Goal: Task Accomplishment & Management: Complete application form

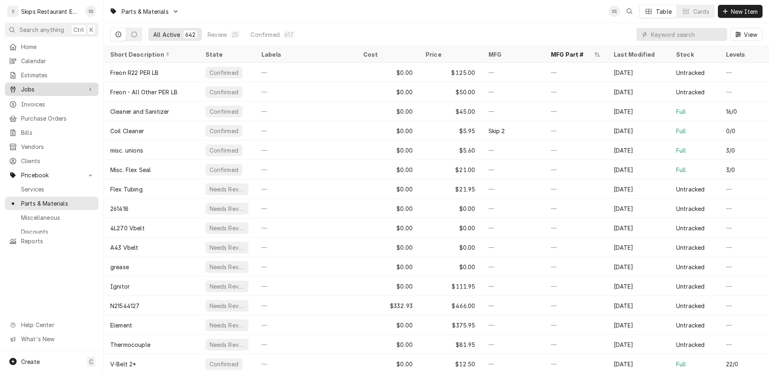
click at [14, 85] on div "Jobs" at bounding box center [45, 89] width 73 height 9
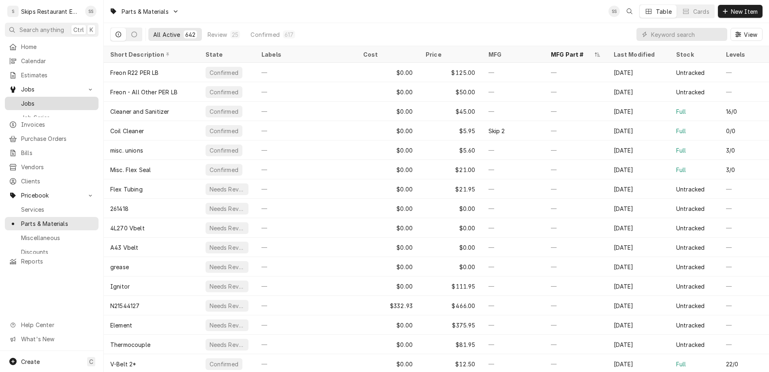
click at [21, 99] on span "Jobs" at bounding box center [57, 103] width 73 height 9
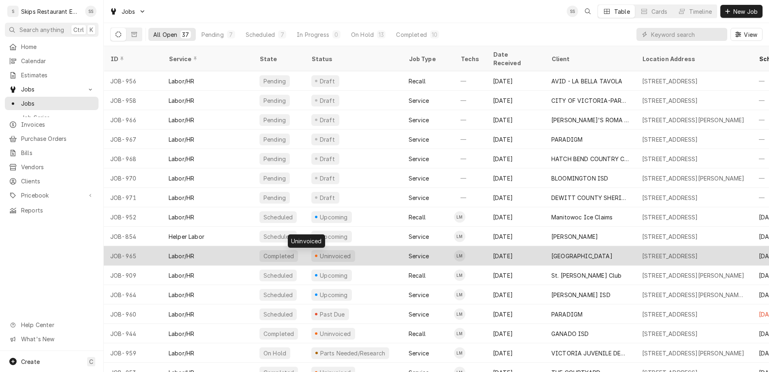
click at [319, 252] on div "Uninvoiced" at bounding box center [335, 256] width 33 height 9
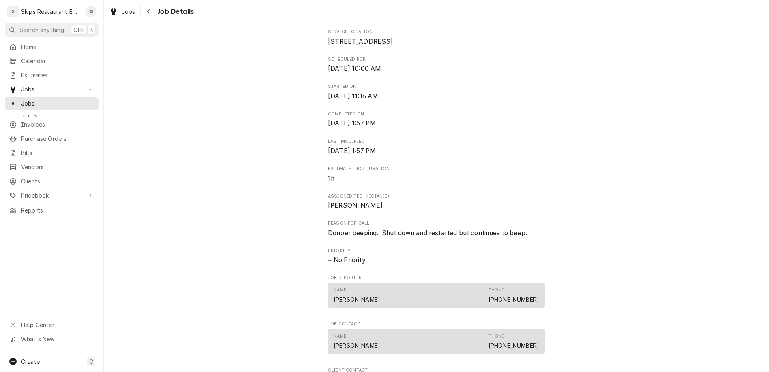
scroll to position [285, 0]
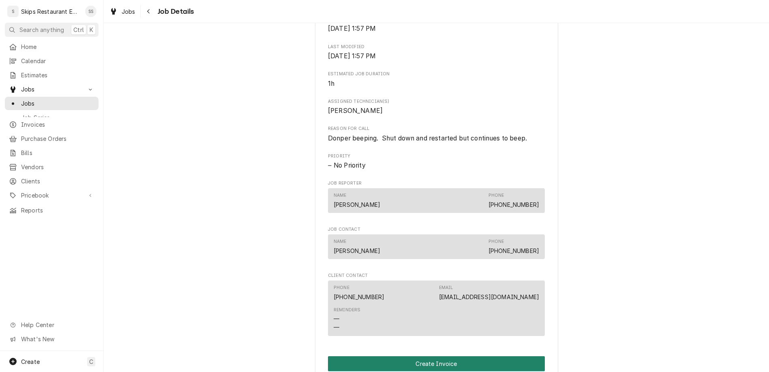
click at [415, 357] on button "Create Invoice" at bounding box center [436, 364] width 217 height 15
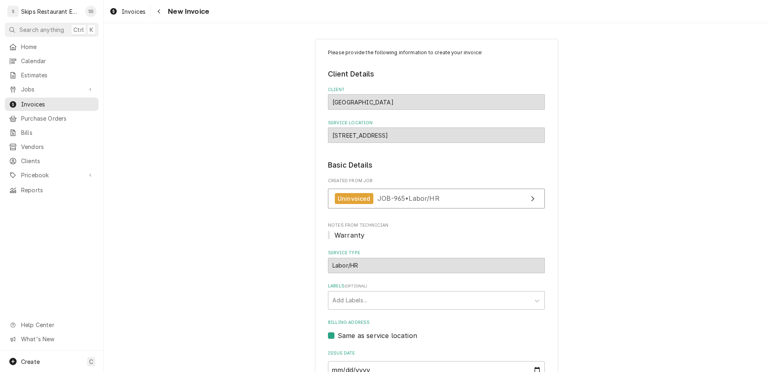
scroll to position [21, 0]
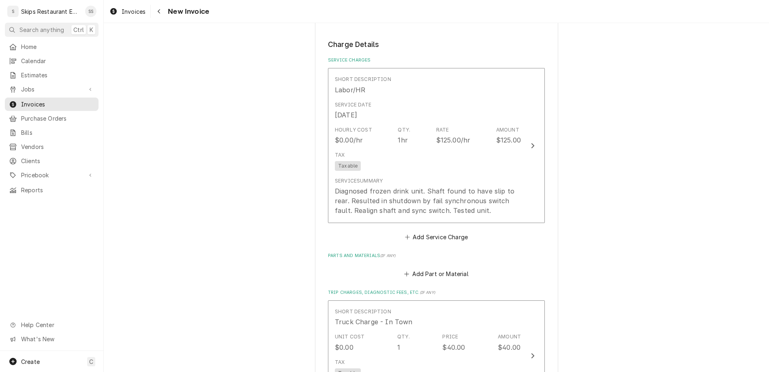
scroll to position [496, 0]
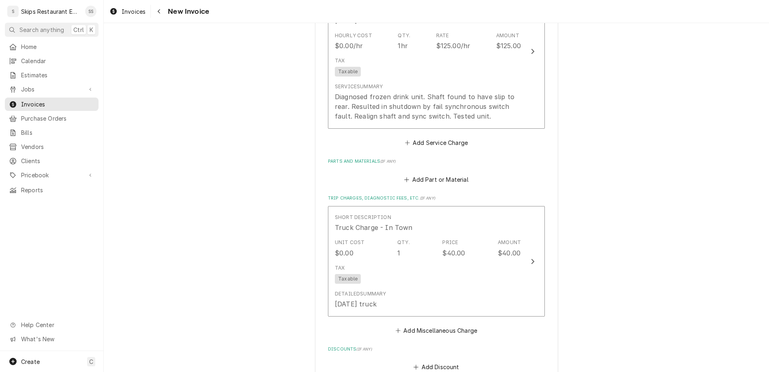
scroll to position [569, 0]
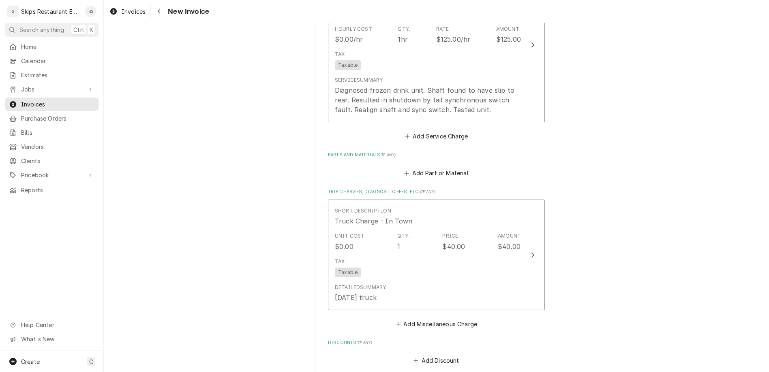
type textarea "x"
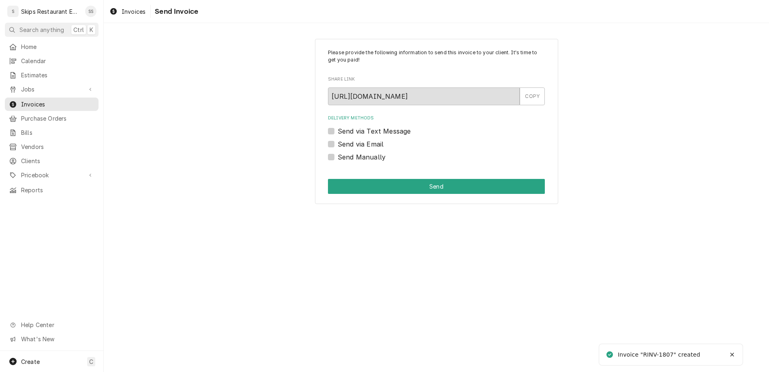
click at [344, 152] on label "Send Manually" at bounding box center [362, 157] width 48 height 10
click at [344, 152] on input "Send Manually" at bounding box center [446, 161] width 217 height 18
checkbox input "true"
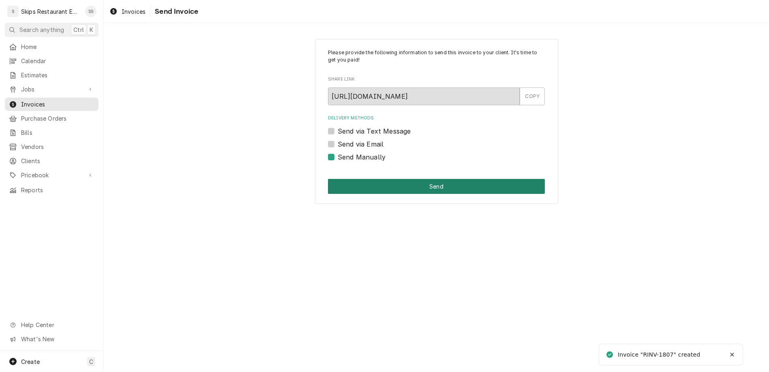
click at [414, 179] on button "Send" at bounding box center [436, 186] width 217 height 15
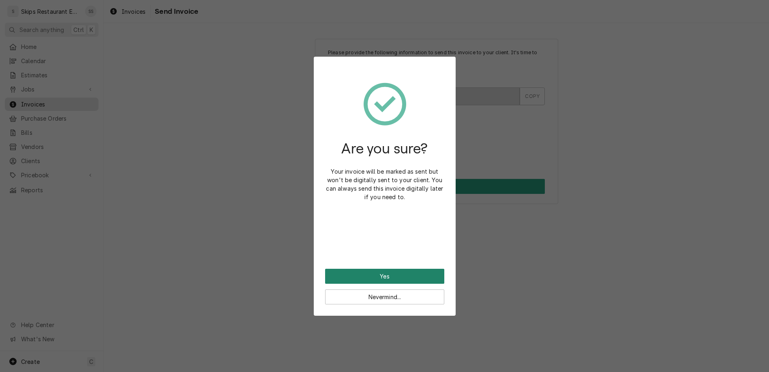
click at [384, 269] on button "Yes" at bounding box center [384, 276] width 119 height 15
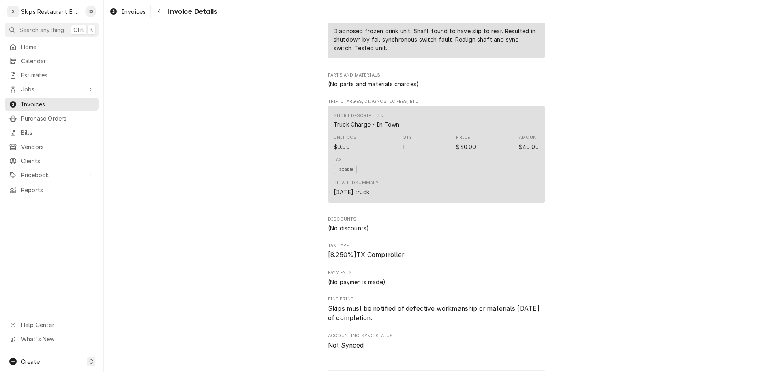
scroll to position [513, 0]
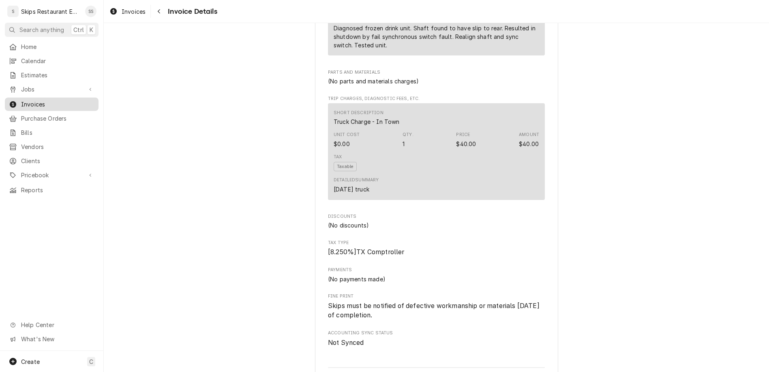
click at [21, 100] on span "Invoices" at bounding box center [57, 104] width 73 height 9
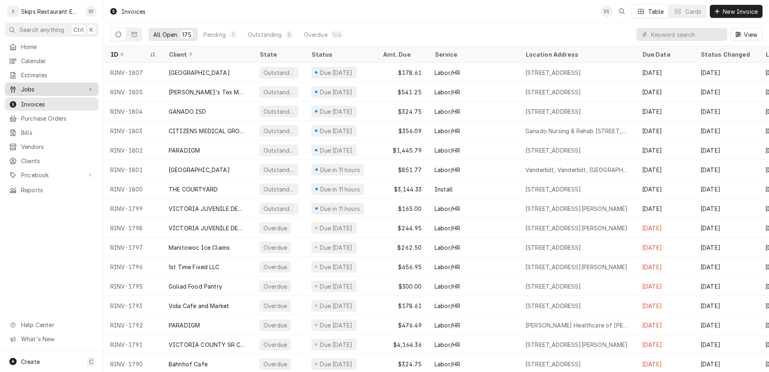
click at [34, 84] on div "Jobs" at bounding box center [51, 89] width 90 height 10
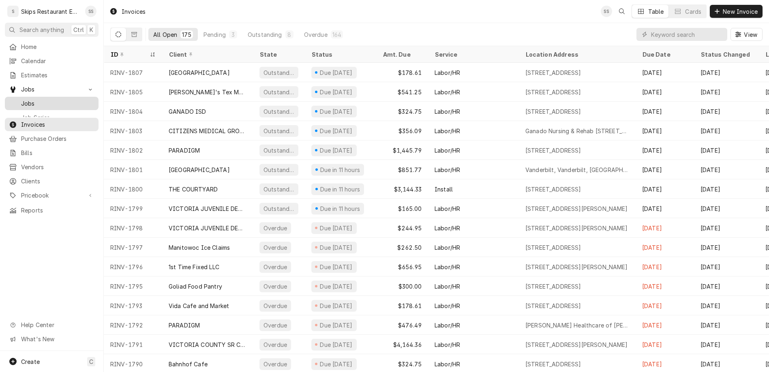
click at [21, 99] on span "Jobs" at bounding box center [57, 103] width 73 height 9
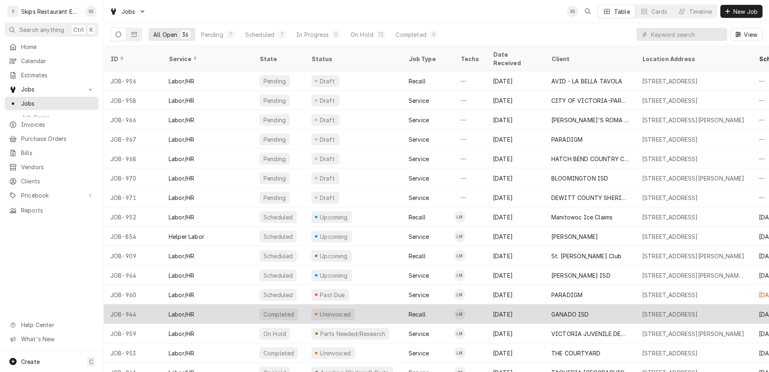
click at [319, 310] on div "Uninvoiced" at bounding box center [335, 314] width 33 height 9
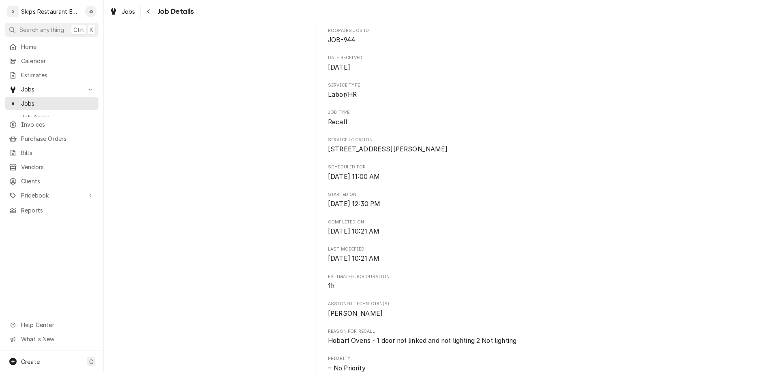
scroll to position [253, 0]
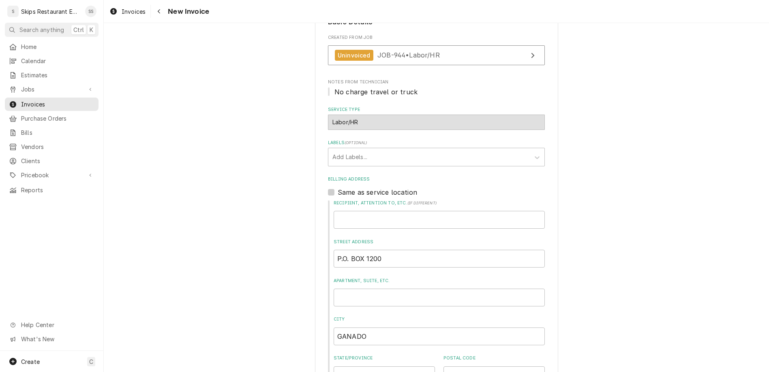
scroll to position [162, 0]
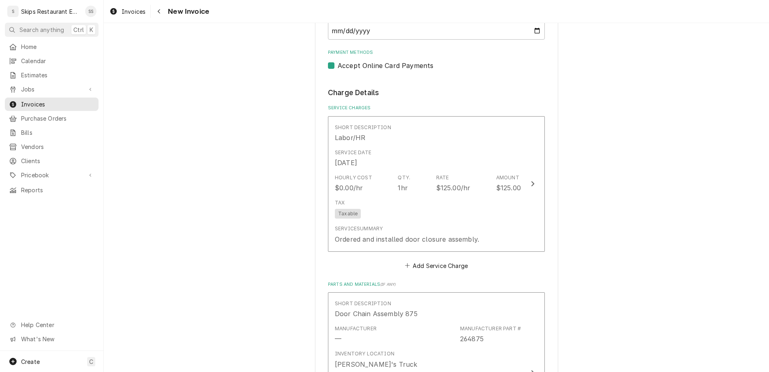
scroll to position [636, 0]
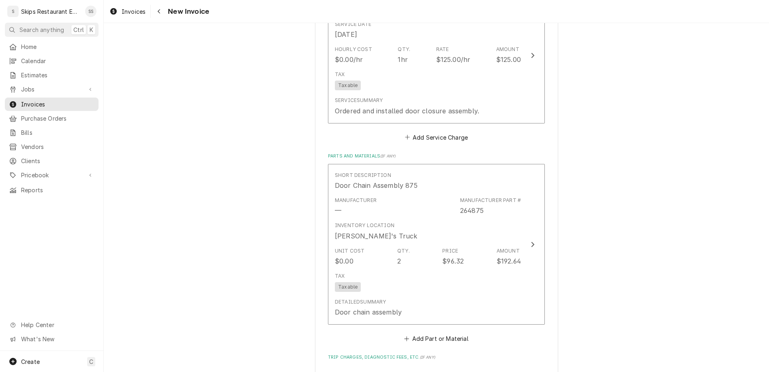
scroll to position [732, 0]
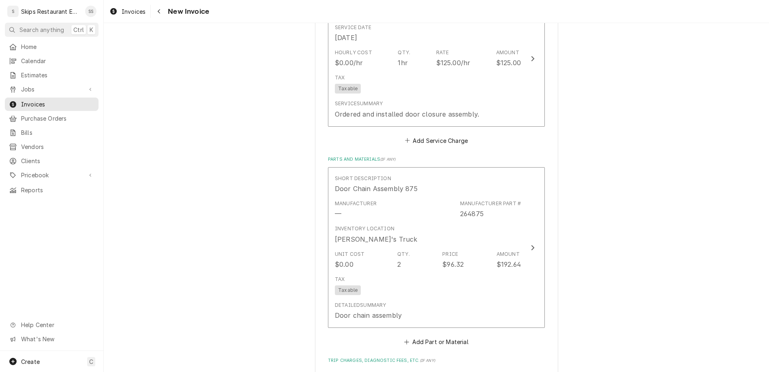
type textarea "x"
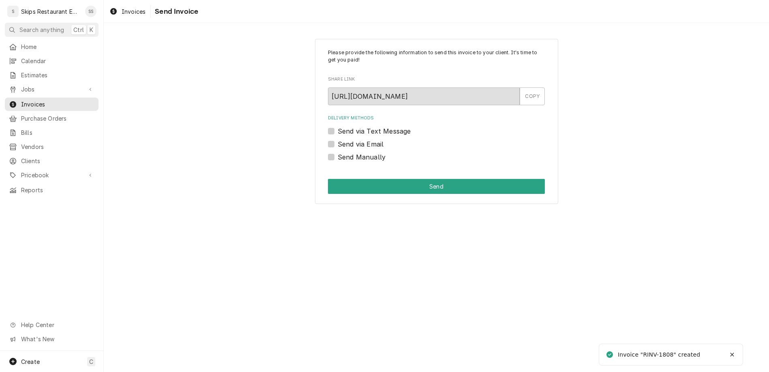
click at [363, 152] on label "Send Manually" at bounding box center [362, 157] width 48 height 10
click at [363, 152] on input "Send Manually" at bounding box center [446, 161] width 217 height 18
checkbox input "true"
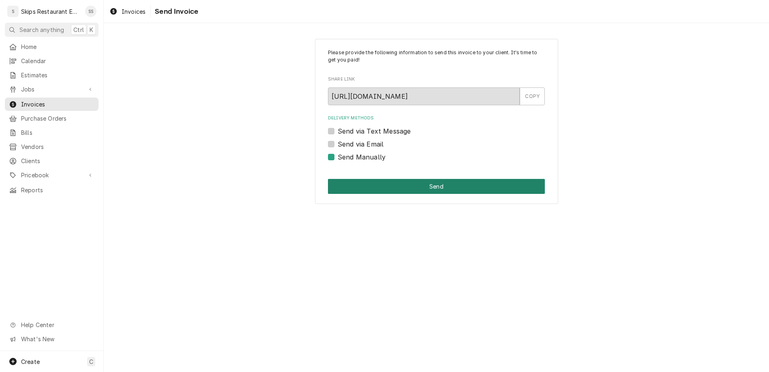
click at [402, 179] on button "Send" at bounding box center [436, 186] width 217 height 15
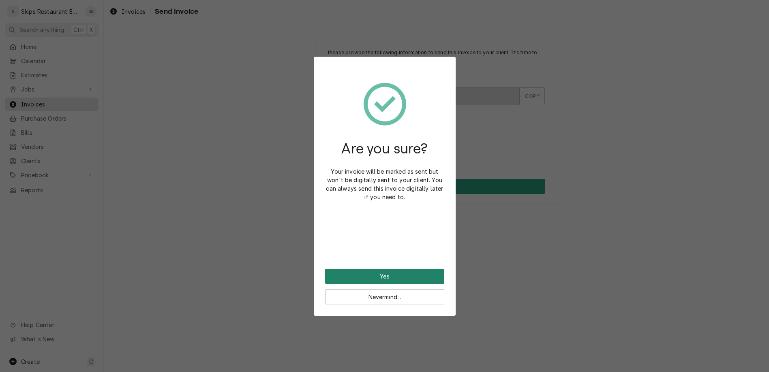
click at [385, 269] on button "Yes" at bounding box center [384, 276] width 119 height 15
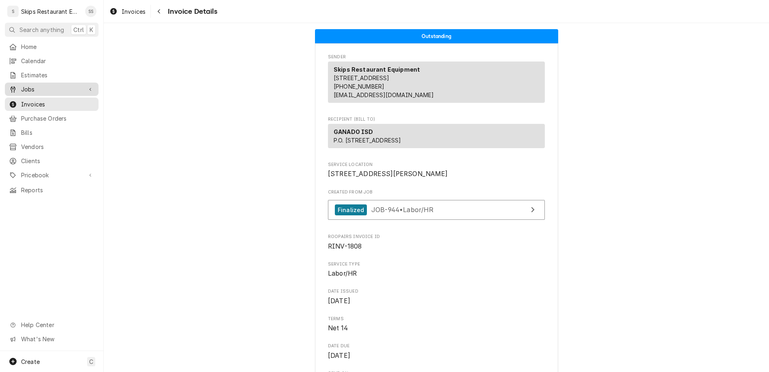
click at [21, 85] on span "Jobs" at bounding box center [51, 89] width 61 height 9
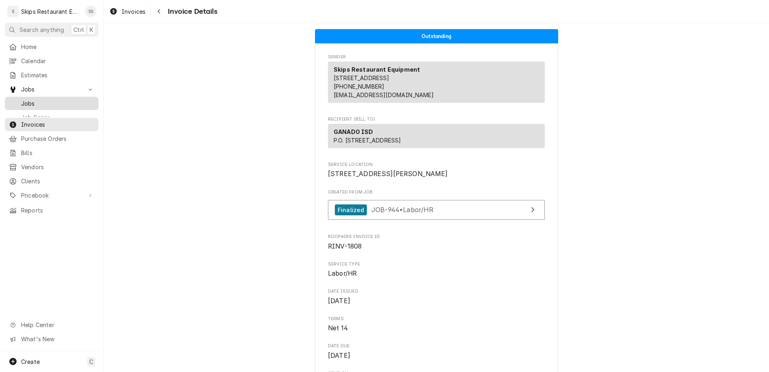
click at [21, 99] on span "Jobs" at bounding box center [57, 103] width 73 height 9
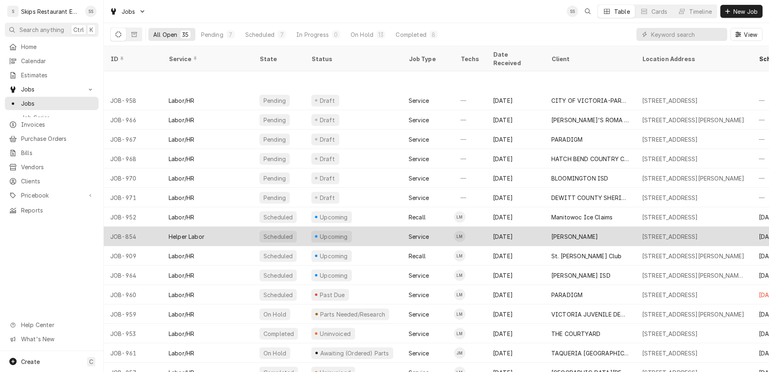
scroll to position [51, 0]
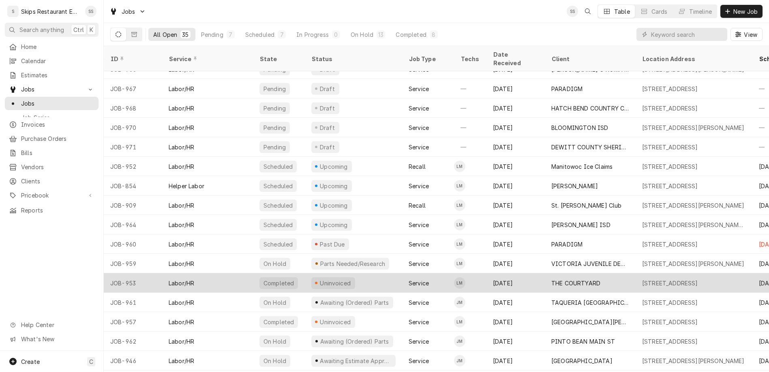
click at [319, 279] on div "Uninvoiced" at bounding box center [335, 283] width 33 height 9
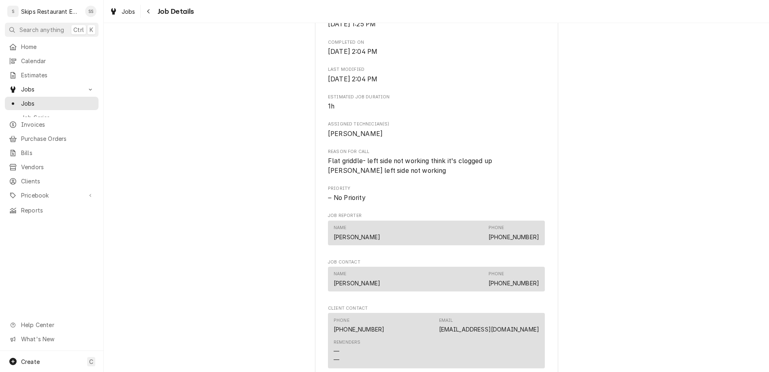
scroll to position [443, 0]
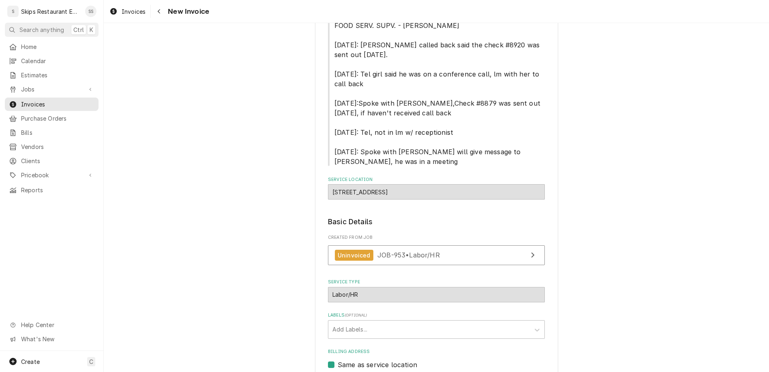
scroll to position [138, 0]
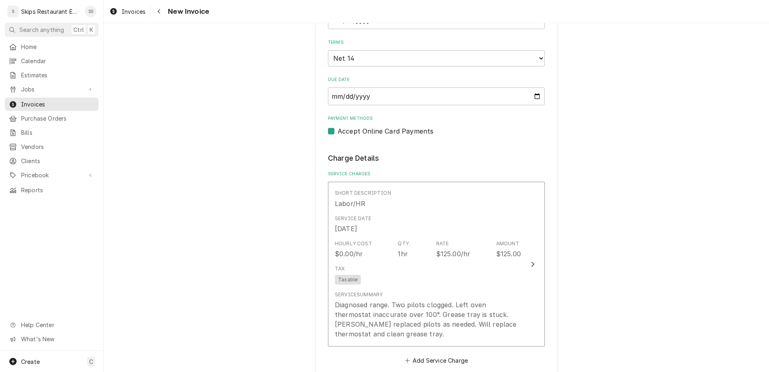
scroll to position [569, 0]
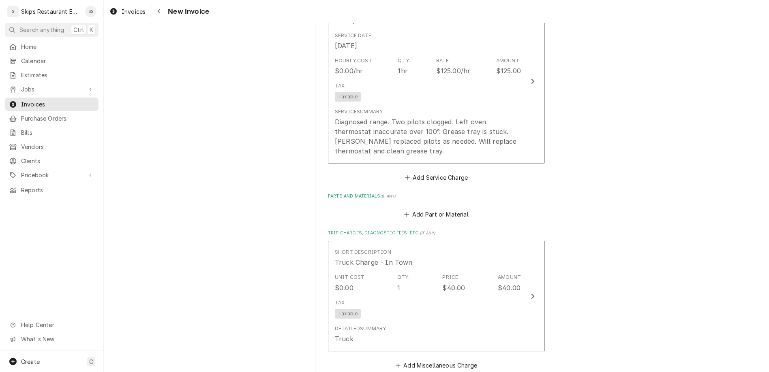
type textarea "x"
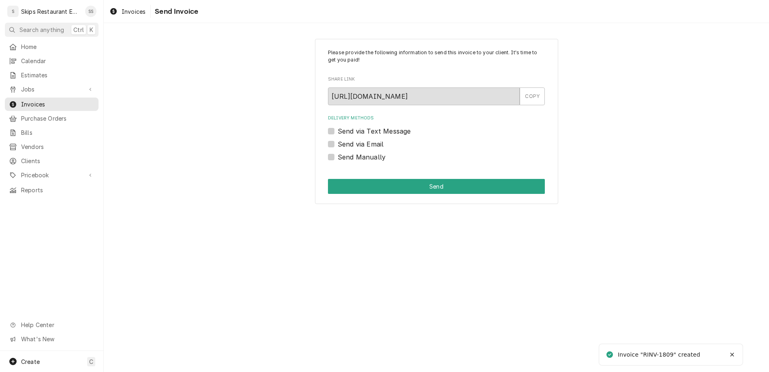
click at [344, 152] on label "Send Manually" at bounding box center [362, 157] width 48 height 10
click at [344, 152] on input "Send Manually" at bounding box center [446, 161] width 217 height 18
checkbox input "true"
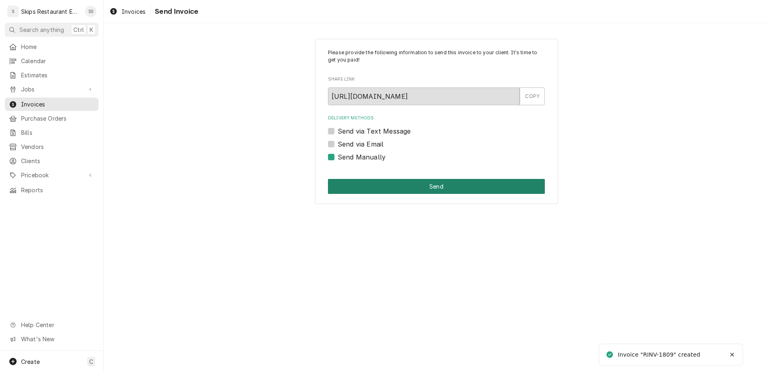
click at [410, 179] on button "Send" at bounding box center [436, 186] width 217 height 15
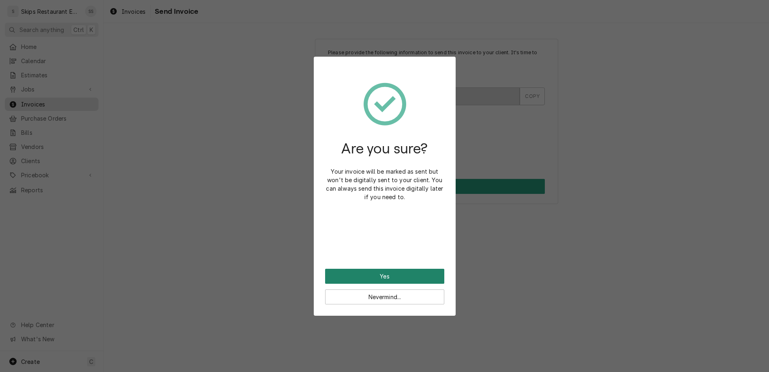
click at [386, 269] on button "Yes" at bounding box center [384, 276] width 119 height 15
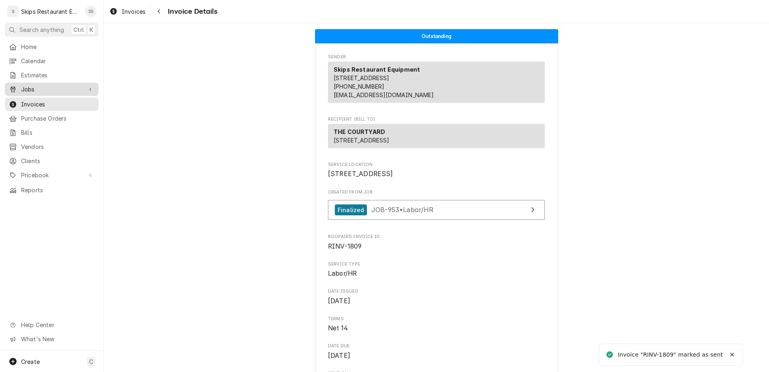
click at [22, 85] on span "Jobs" at bounding box center [51, 89] width 61 height 9
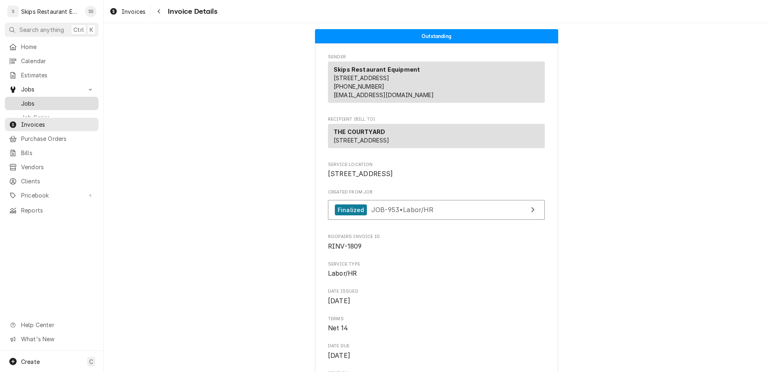
click at [21, 99] on span "Jobs" at bounding box center [57, 103] width 73 height 9
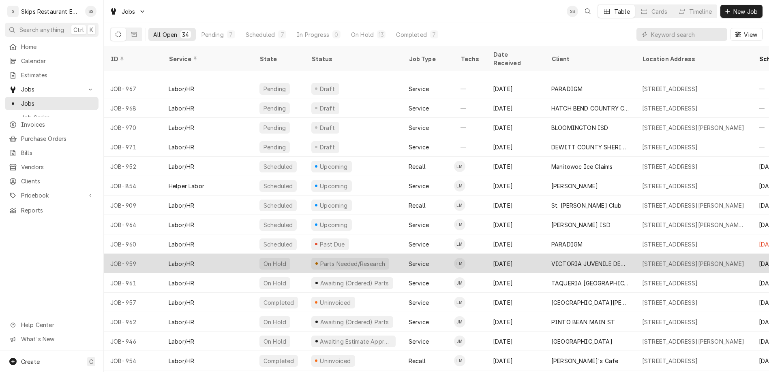
scroll to position [90, 0]
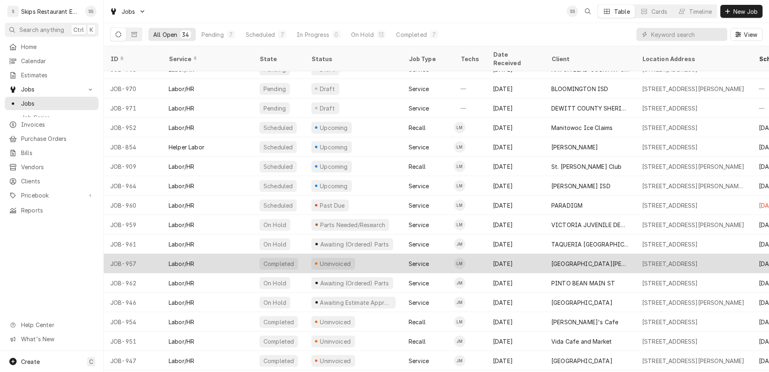
click at [319, 260] on div "Uninvoiced" at bounding box center [335, 264] width 33 height 9
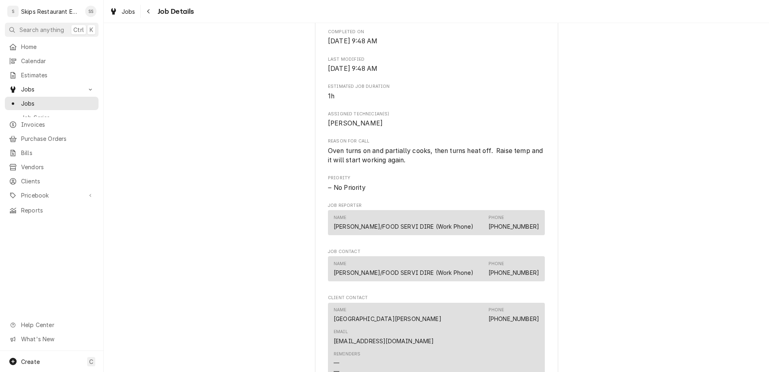
scroll to position [285, 0]
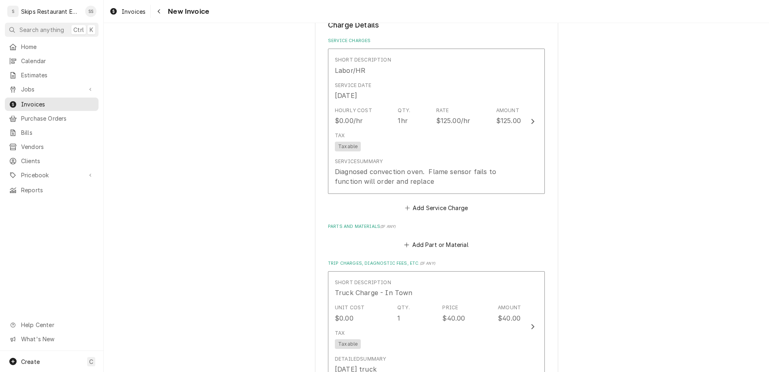
scroll to position [537, 0]
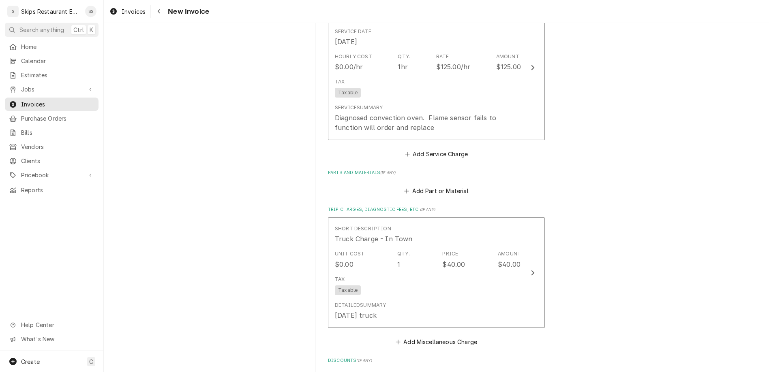
drag, startPoint x: 423, startPoint y: 184, endPoint x: 419, endPoint y: 182, distance: 4.4
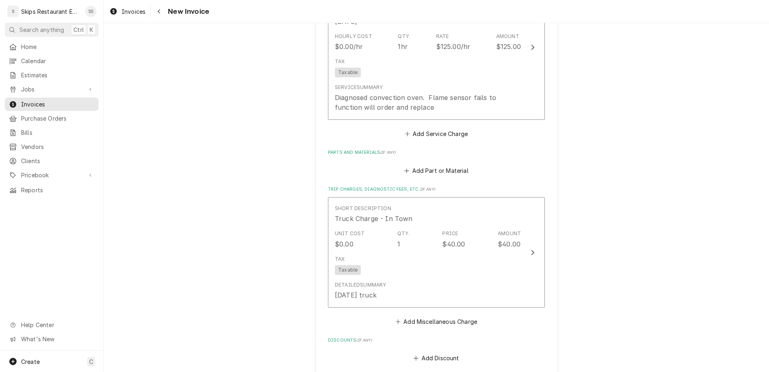
type textarea "x"
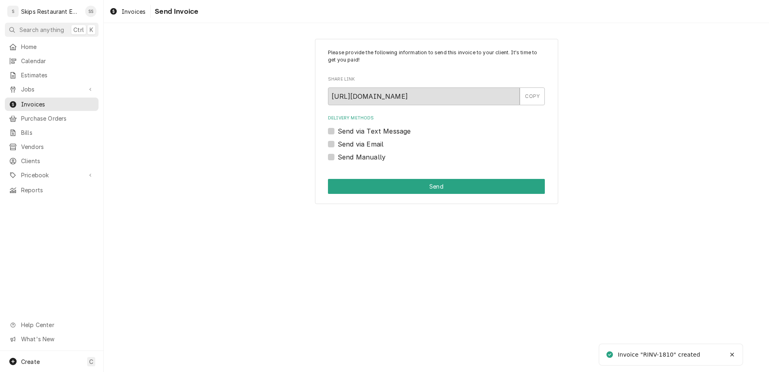
click at [344, 152] on label "Send Manually" at bounding box center [362, 157] width 48 height 10
click at [344, 152] on input "Send Manually" at bounding box center [446, 161] width 217 height 18
checkbox input "true"
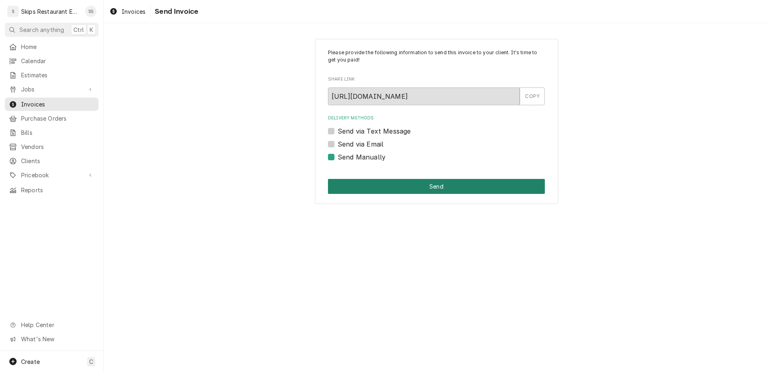
click at [391, 179] on button "Send" at bounding box center [436, 186] width 217 height 15
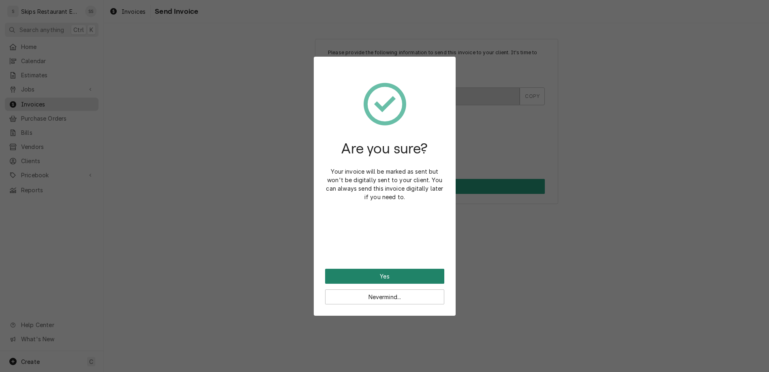
click at [370, 269] on button "Yes" at bounding box center [384, 276] width 119 height 15
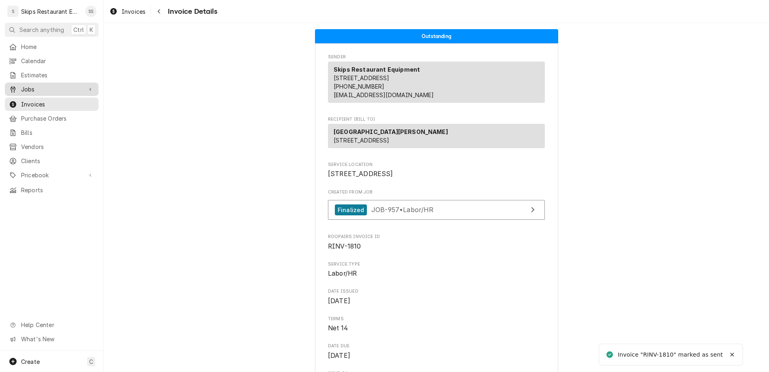
click at [28, 85] on span "Jobs" at bounding box center [51, 89] width 61 height 9
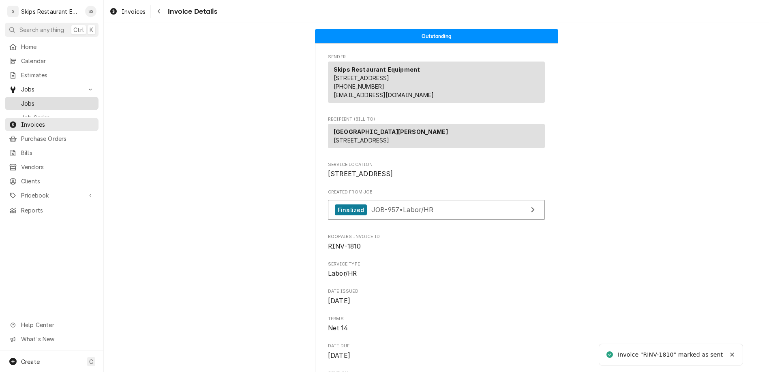
click at [26, 99] on span "Jobs" at bounding box center [57, 103] width 73 height 9
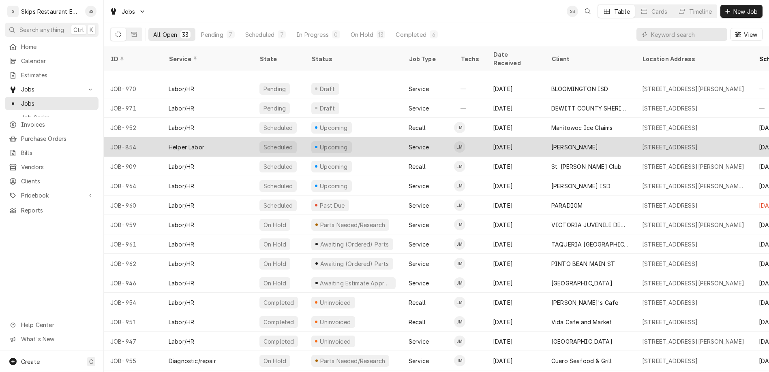
scroll to position [128, 0]
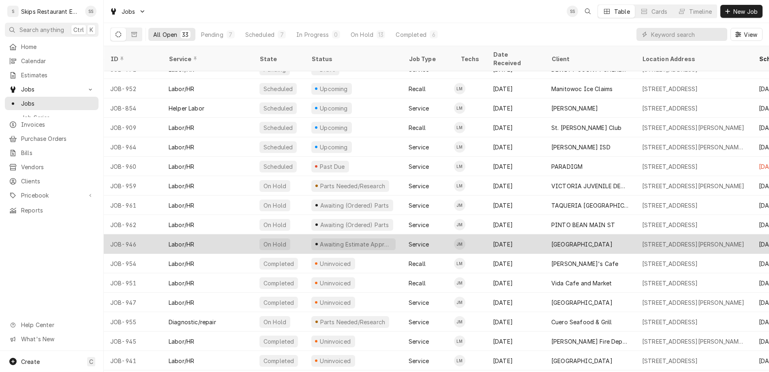
click at [305, 235] on div "Awaiting Estimate Approval" at bounding box center [353, 244] width 97 height 19
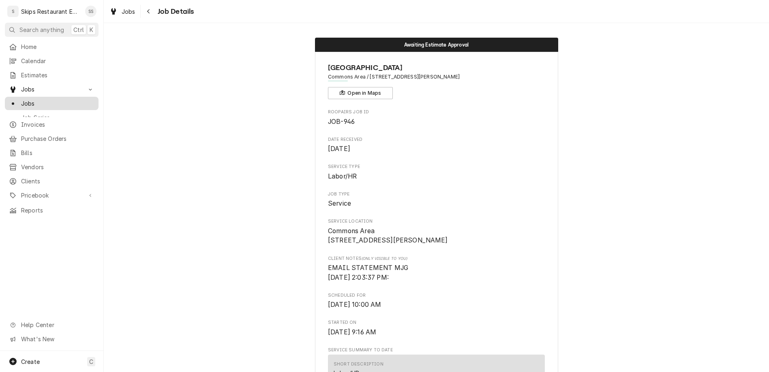
click at [23, 99] on span "Jobs" at bounding box center [57, 103] width 73 height 9
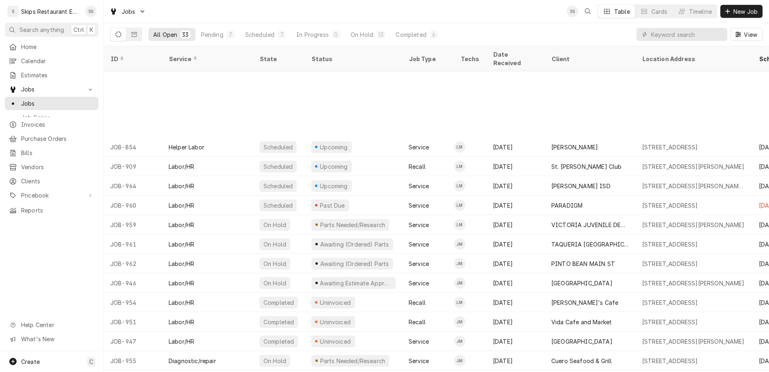
scroll to position [187, 0]
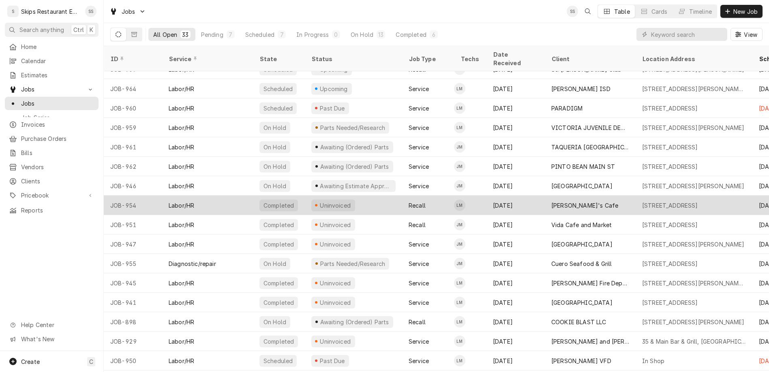
click at [319, 201] on div "Uninvoiced" at bounding box center [335, 205] width 33 height 9
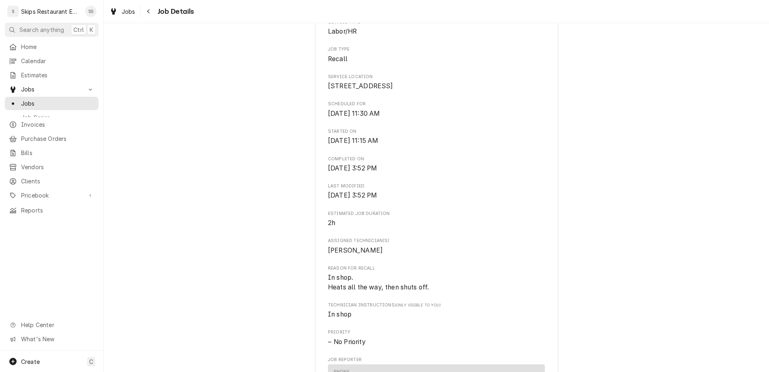
scroll to position [285, 0]
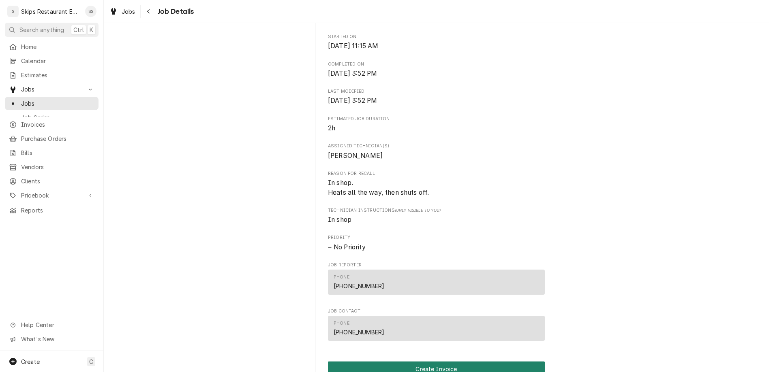
click at [402, 362] on button "Create Invoice" at bounding box center [436, 369] width 217 height 15
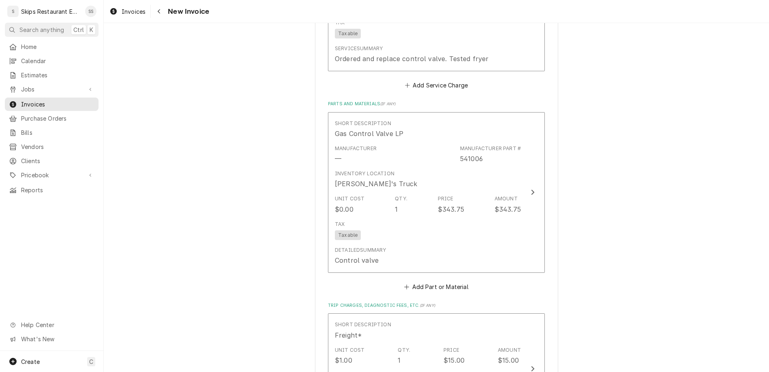
scroll to position [647, 0]
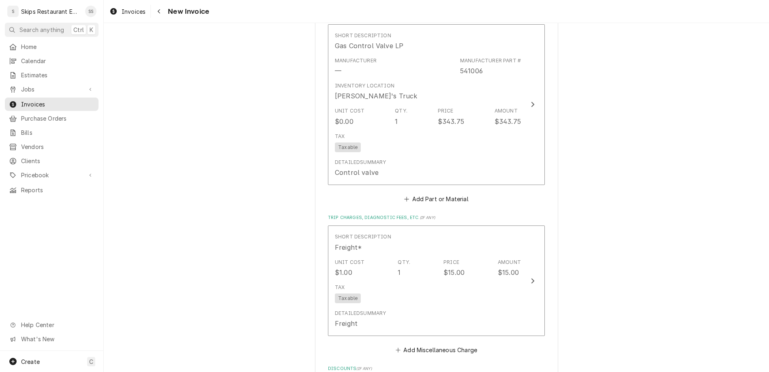
scroll to position [657, 0]
type textarea "x"
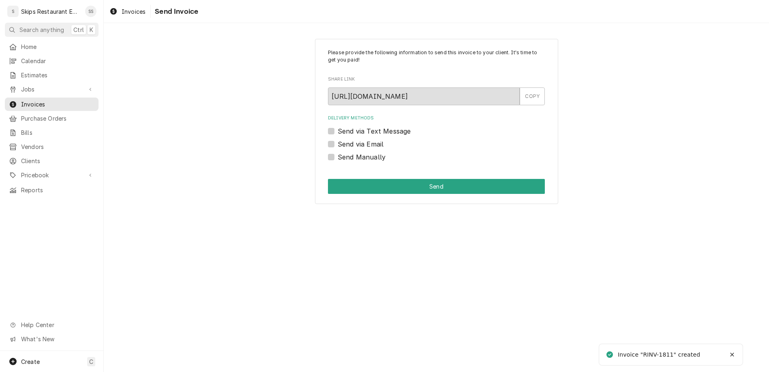
click at [344, 152] on label "Send Manually" at bounding box center [362, 157] width 48 height 10
click at [344, 152] on input "Send Manually" at bounding box center [446, 161] width 217 height 18
checkbox input "true"
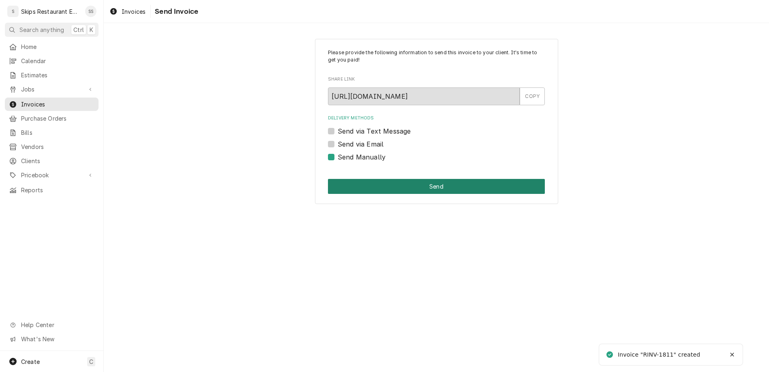
click at [368, 179] on button "Send" at bounding box center [436, 186] width 217 height 15
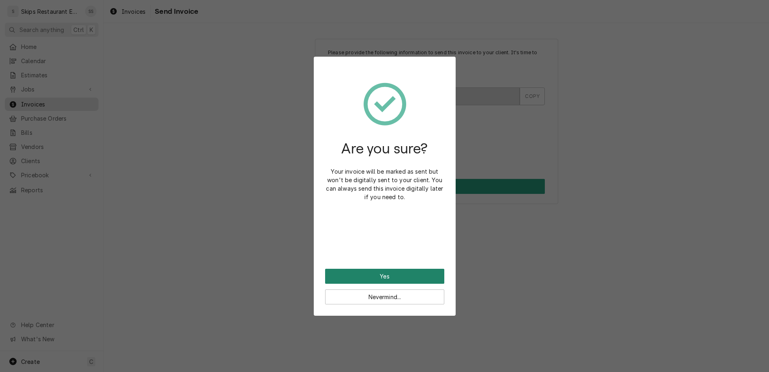
click at [384, 269] on button "Yes" at bounding box center [384, 276] width 119 height 15
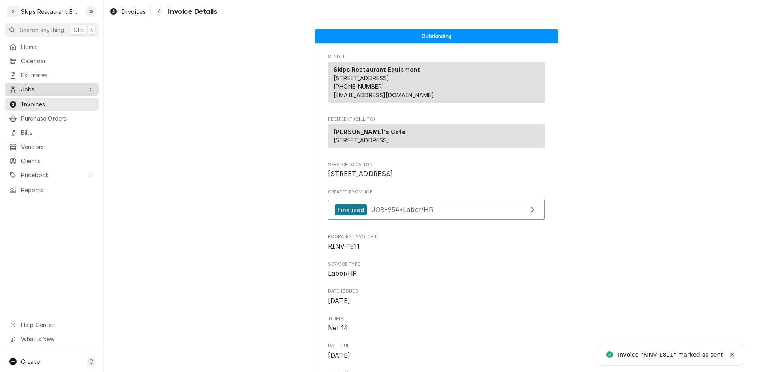
click at [24, 85] on span "Jobs" at bounding box center [51, 89] width 61 height 9
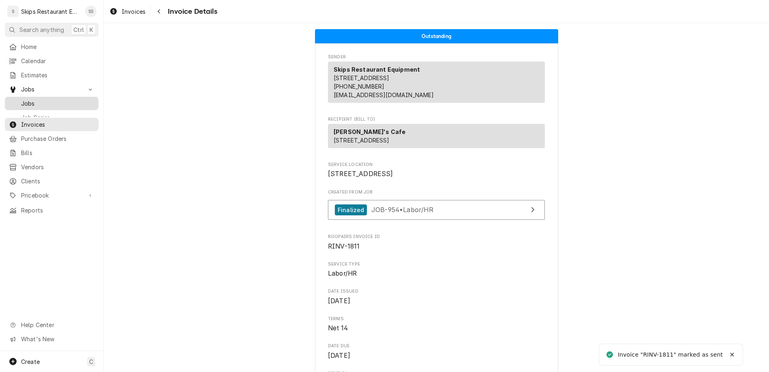
click at [24, 99] on span "Jobs" at bounding box center [57, 103] width 73 height 9
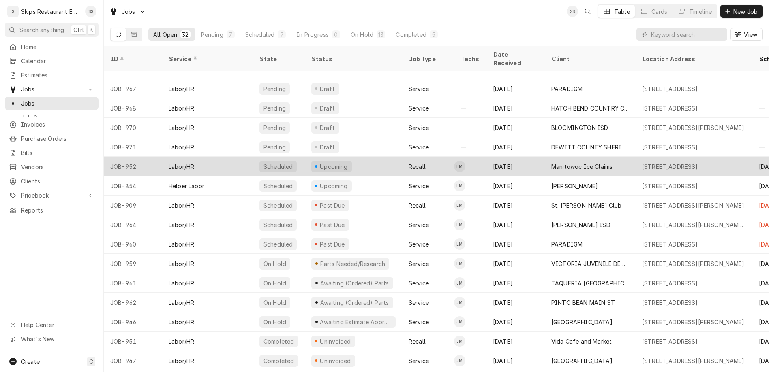
scroll to position [90, 0]
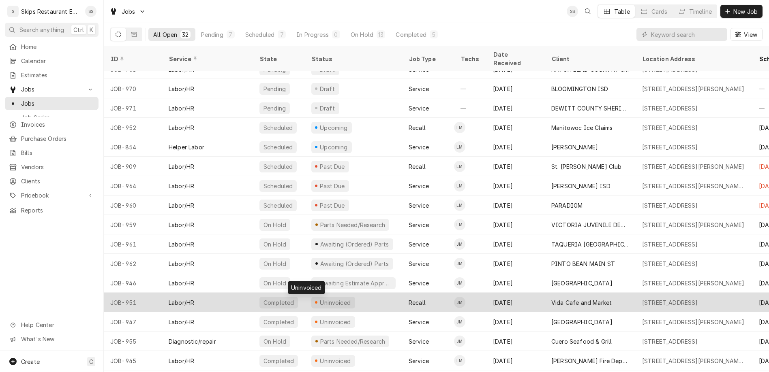
click at [319, 299] on div "Uninvoiced" at bounding box center [335, 303] width 33 height 9
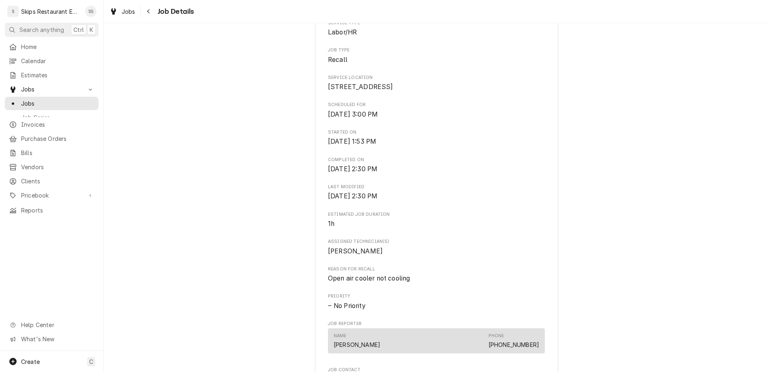
scroll to position [190, 0]
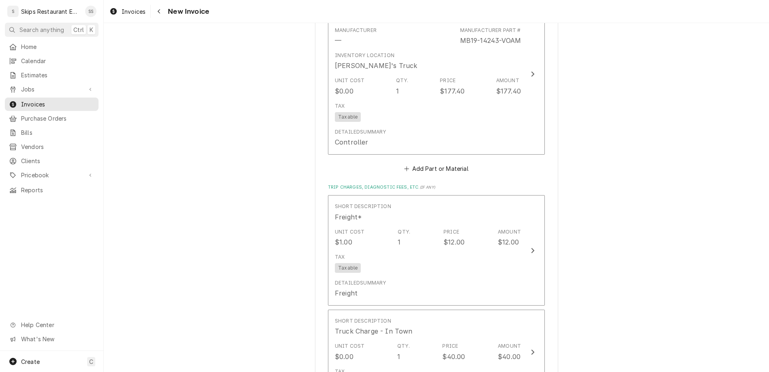
scroll to position [729, 0]
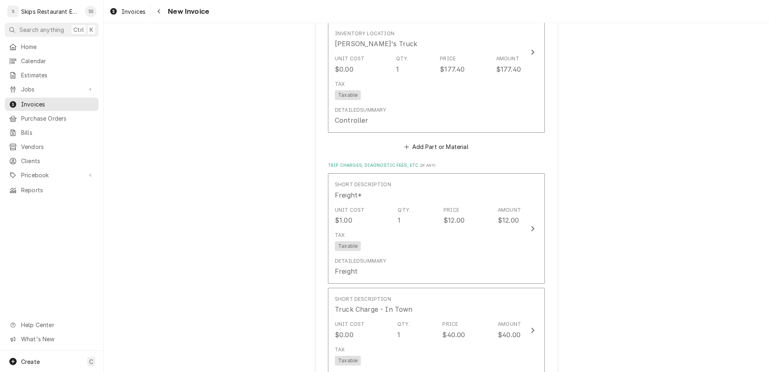
type textarea "x"
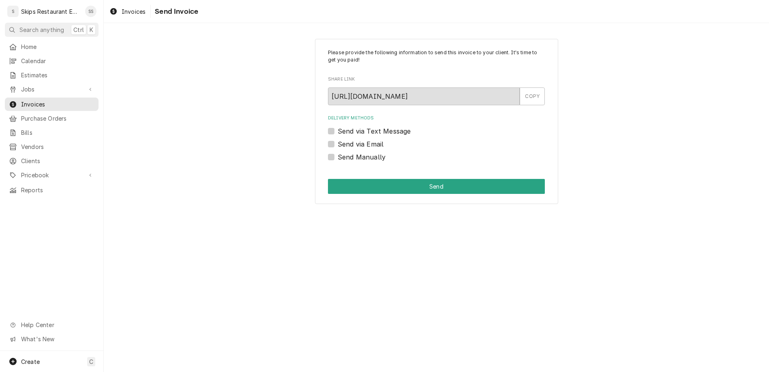
click at [345, 152] on label "Send Manually" at bounding box center [362, 157] width 48 height 10
click at [345, 152] on input "Send Manually" at bounding box center [446, 161] width 217 height 18
checkbox input "true"
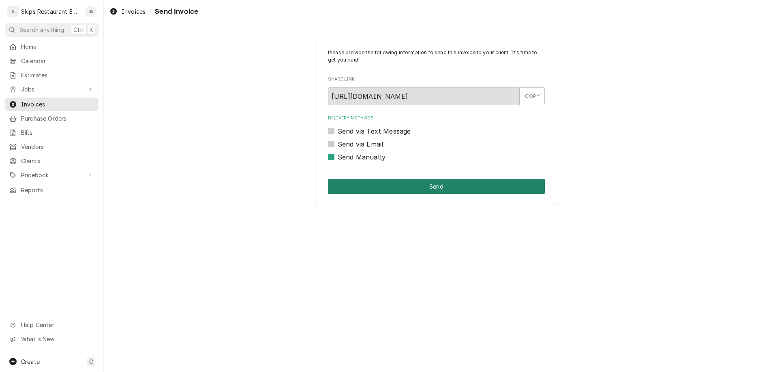
click at [380, 179] on button "Send" at bounding box center [436, 186] width 217 height 15
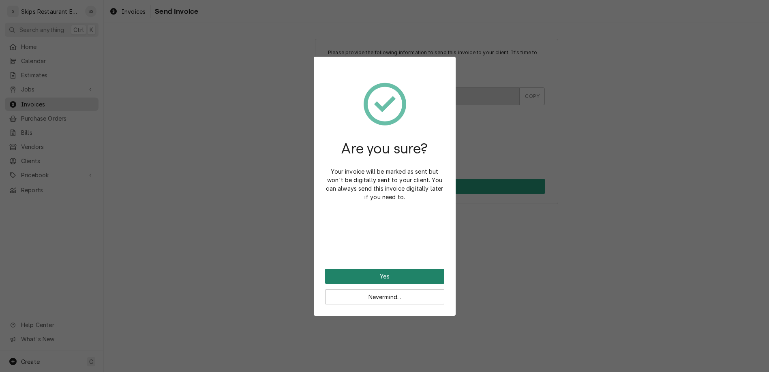
click at [375, 269] on button "Yes" at bounding box center [384, 276] width 119 height 15
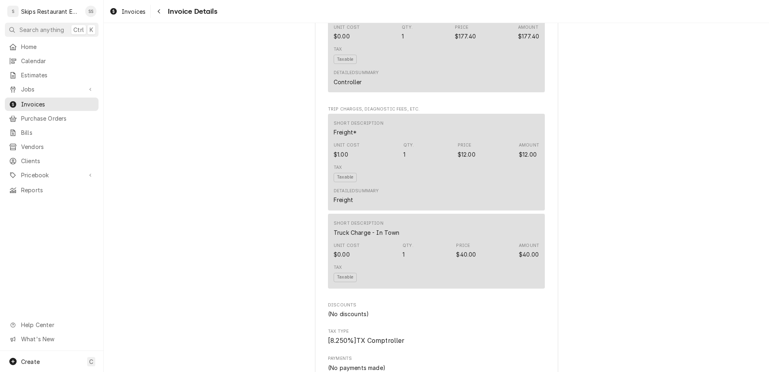
scroll to position [667, 0]
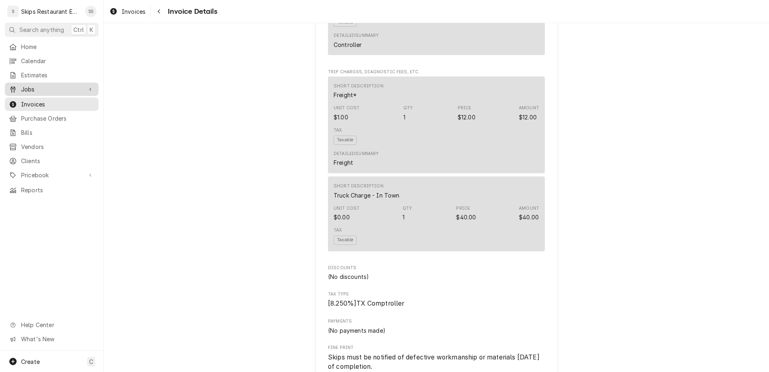
click at [21, 85] on span "Jobs" at bounding box center [51, 89] width 61 height 9
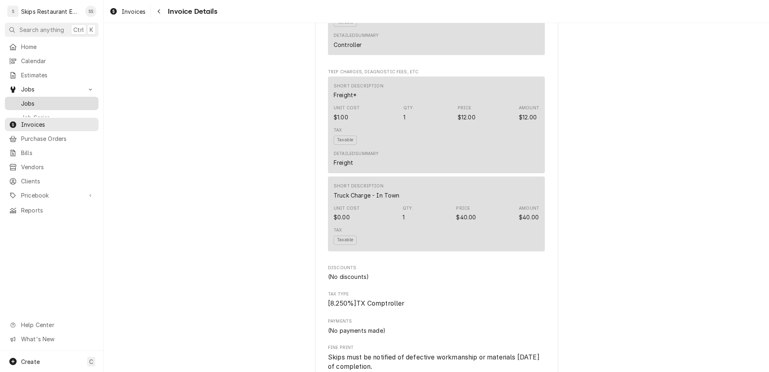
click at [21, 99] on span "Jobs" at bounding box center [57, 103] width 73 height 9
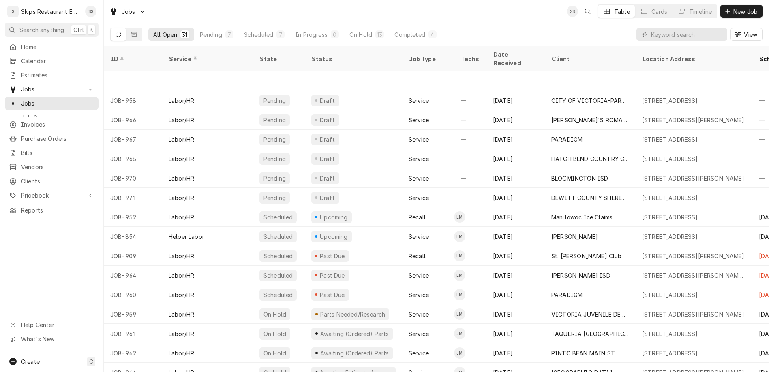
scroll to position [51, 0]
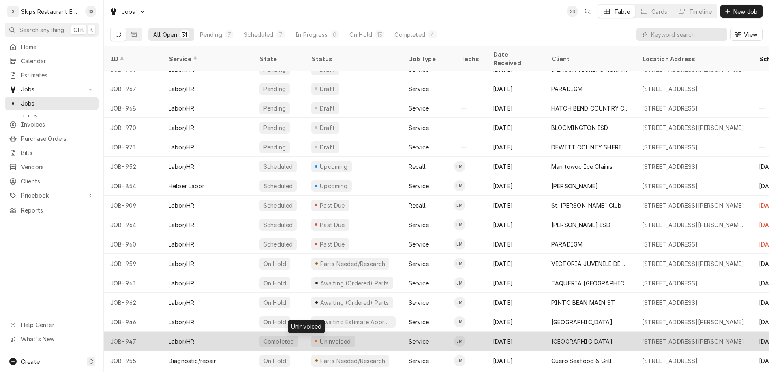
click at [319, 338] on div "Uninvoiced" at bounding box center [335, 342] width 33 height 9
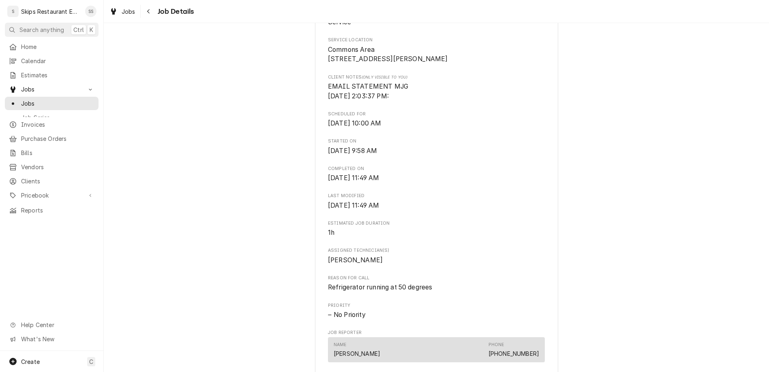
scroll to position [253, 0]
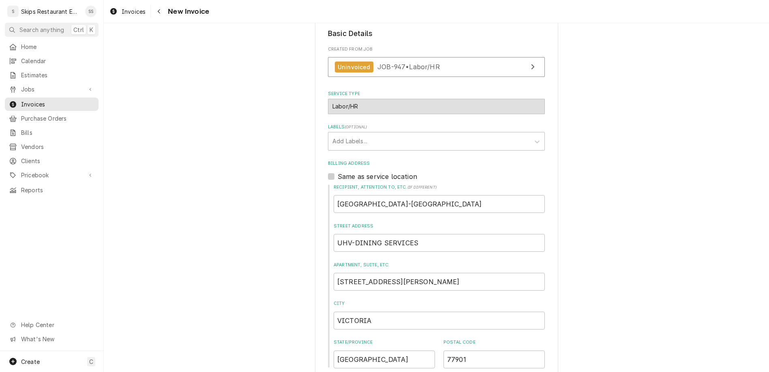
scroll to position [169, 0]
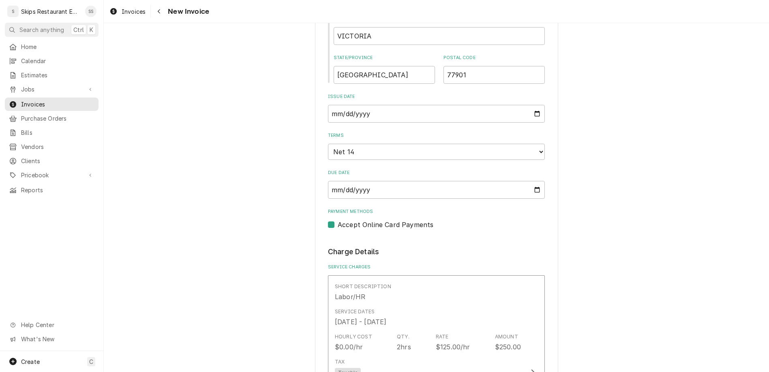
scroll to position [549, 0]
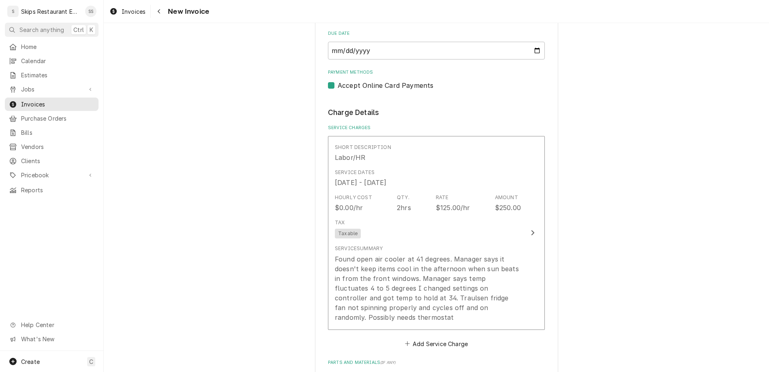
scroll to position [612, 0]
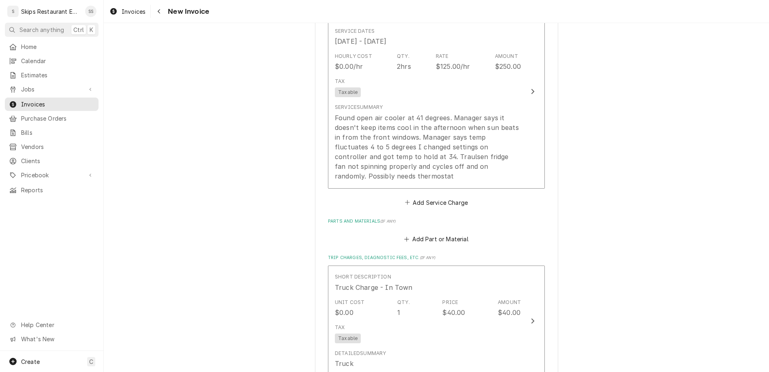
scroll to position [746, 0]
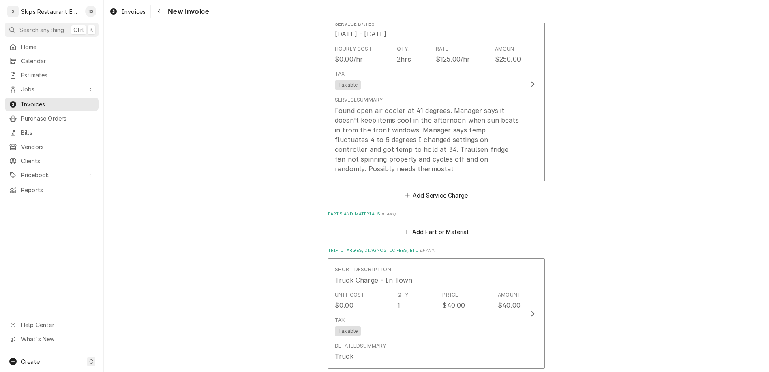
type textarea "x"
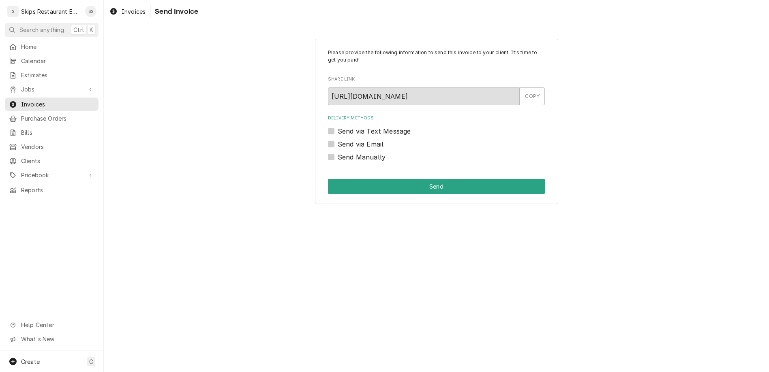
click at [345, 152] on label "Send Manually" at bounding box center [362, 157] width 48 height 10
click at [345, 152] on input "Send Manually" at bounding box center [446, 161] width 217 height 18
checkbox input "true"
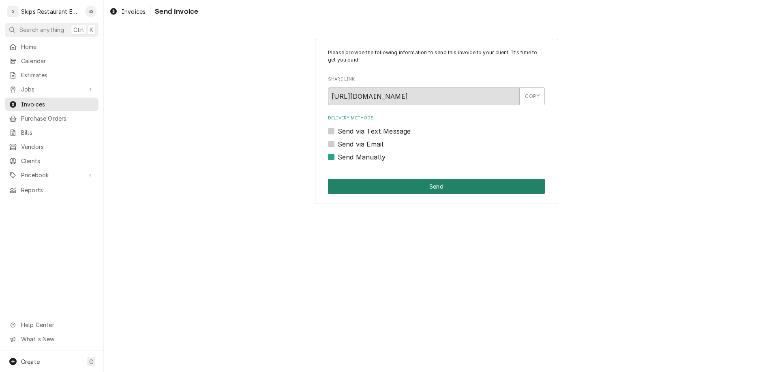
click at [427, 179] on button "Send" at bounding box center [436, 186] width 217 height 15
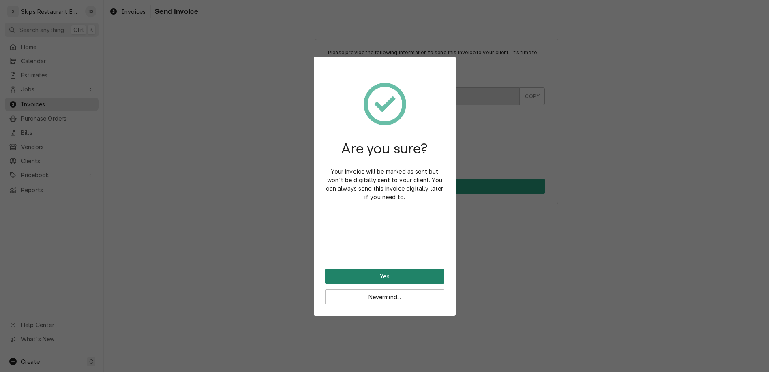
click at [386, 269] on button "Yes" at bounding box center [384, 276] width 119 height 15
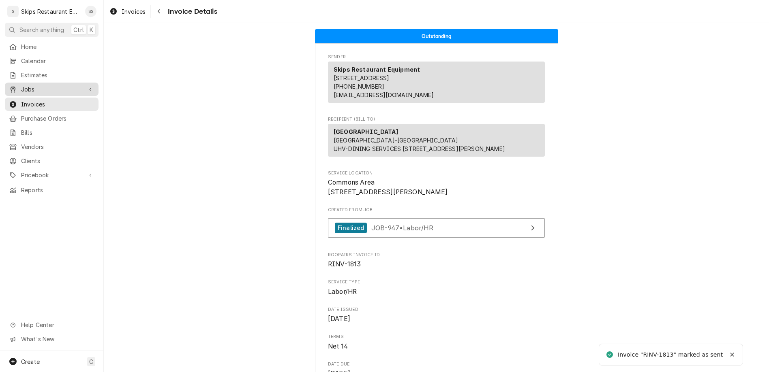
click at [24, 85] on span "Jobs" at bounding box center [51, 89] width 61 height 9
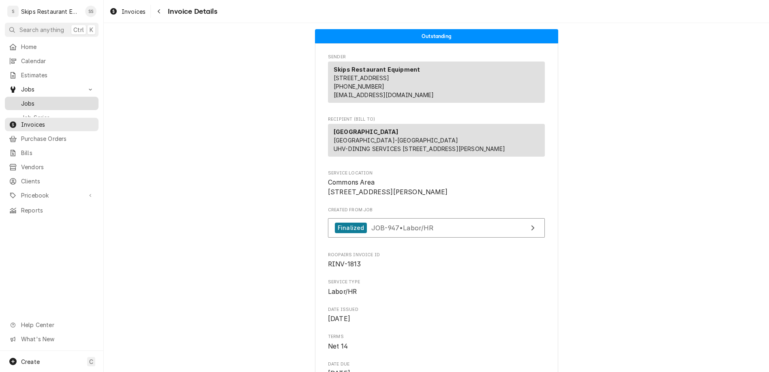
click at [24, 99] on span "Jobs" at bounding box center [57, 103] width 73 height 9
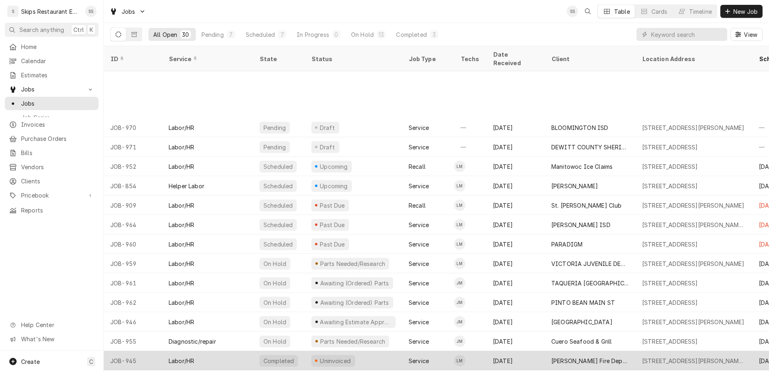
scroll to position [128, 0]
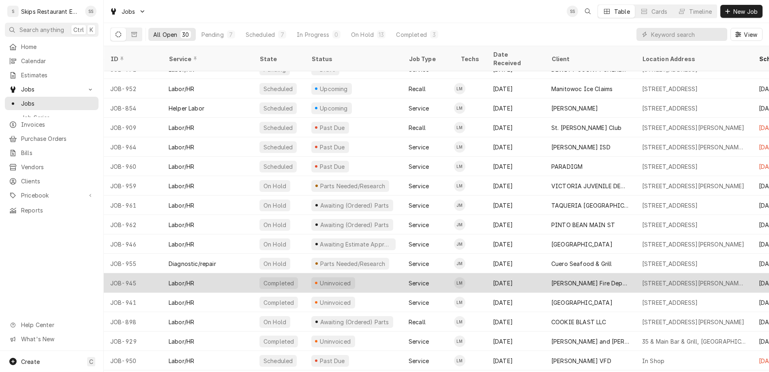
click at [319, 279] on div "Uninvoiced" at bounding box center [335, 283] width 33 height 9
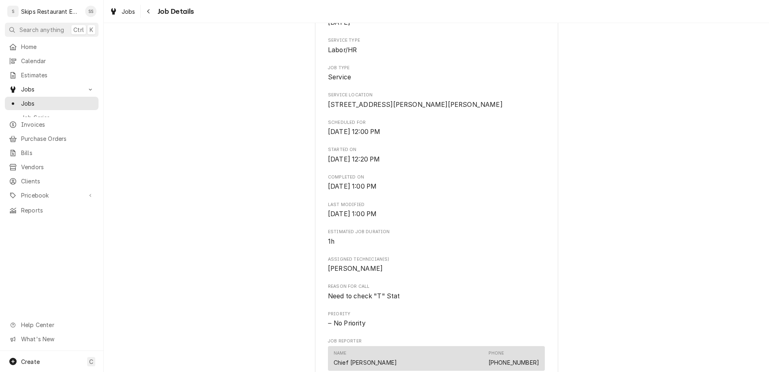
scroll to position [190, 0]
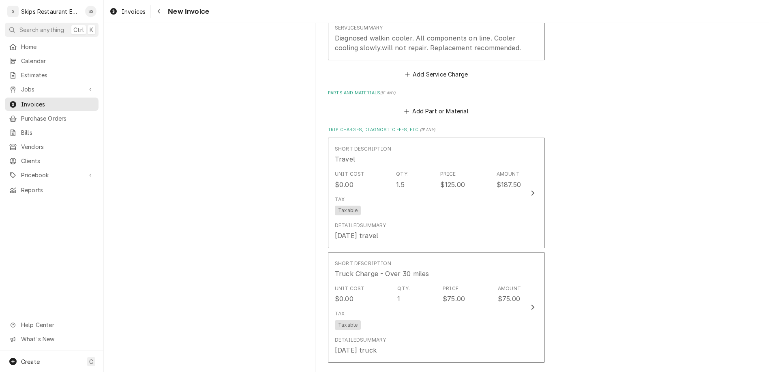
scroll to position [601, 0]
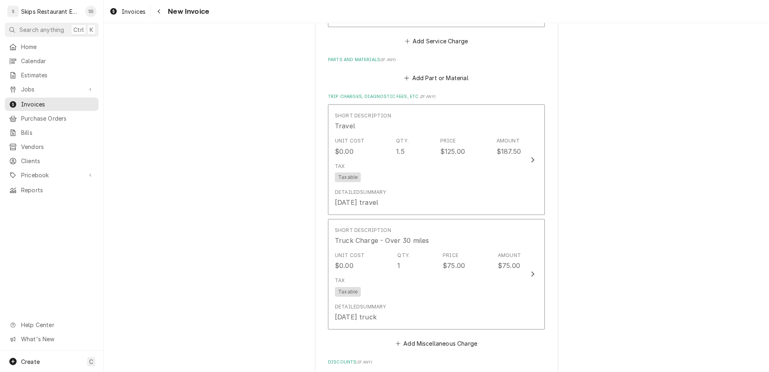
type textarea "x"
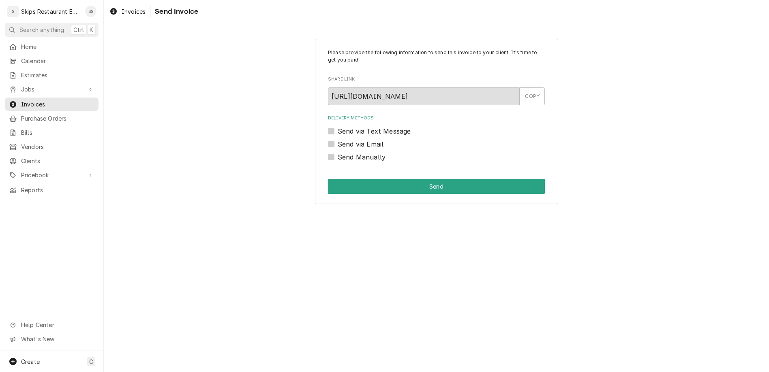
click at [344, 152] on label "Send Manually" at bounding box center [362, 157] width 48 height 10
click at [344, 152] on input "Send Manually" at bounding box center [446, 161] width 217 height 18
checkbox input "true"
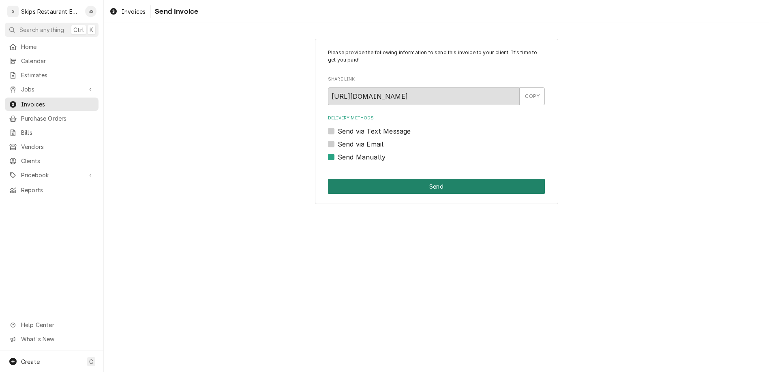
click at [377, 179] on button "Send" at bounding box center [436, 186] width 217 height 15
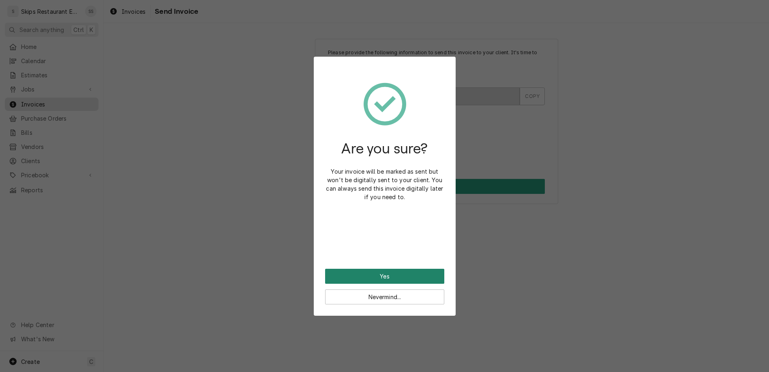
click at [391, 269] on button "Yes" at bounding box center [384, 276] width 119 height 15
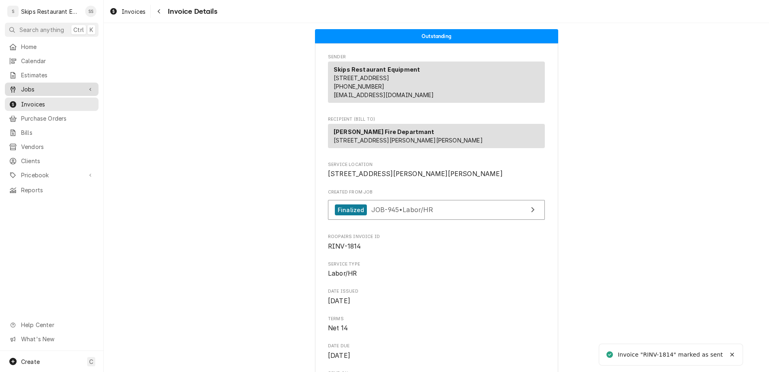
click at [32, 85] on span "Jobs" at bounding box center [51, 89] width 61 height 9
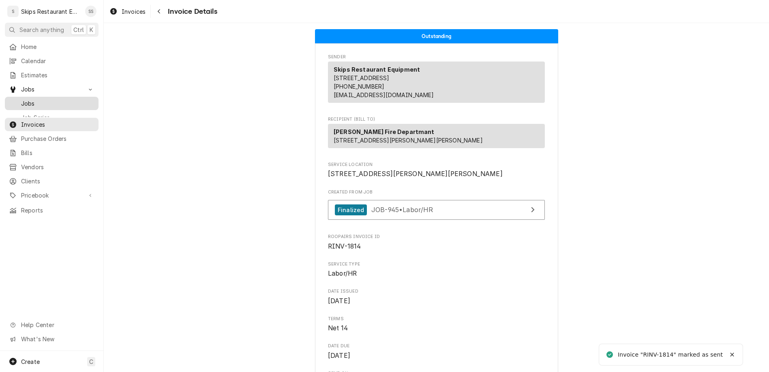
click at [25, 99] on span "Jobs" at bounding box center [57, 103] width 73 height 9
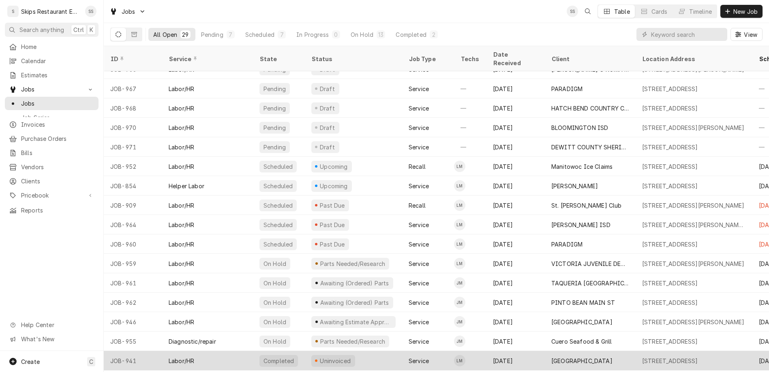
scroll to position [109, 0]
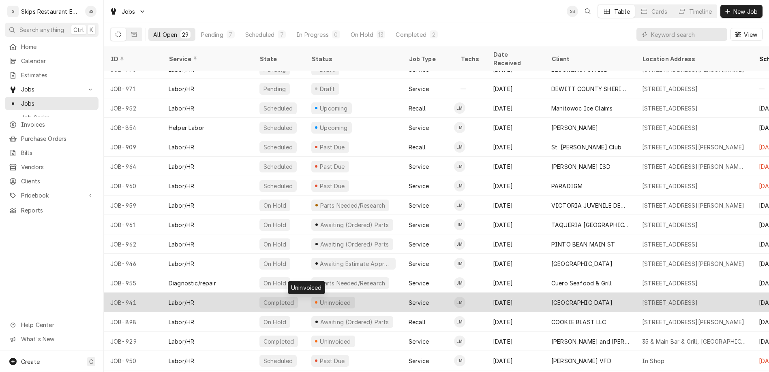
click at [319, 299] on div "Uninvoiced" at bounding box center [335, 303] width 33 height 9
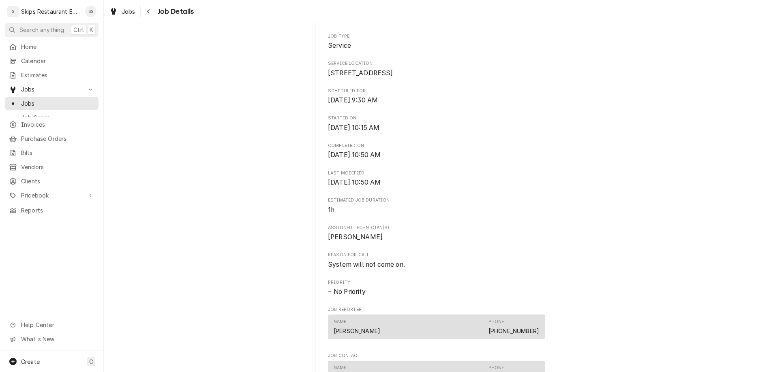
scroll to position [221, 0]
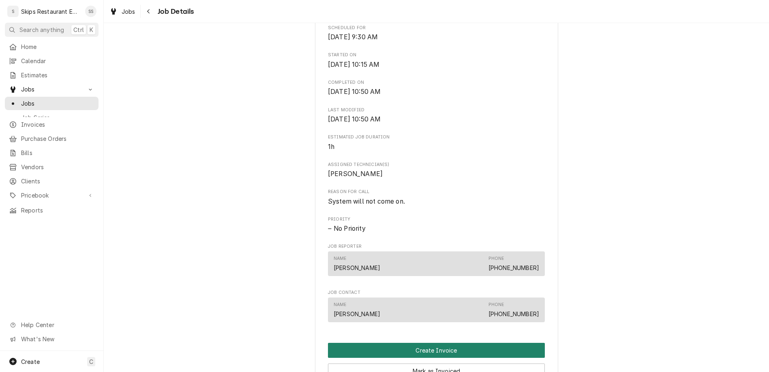
click at [420, 343] on button "Create Invoice" at bounding box center [436, 350] width 217 height 15
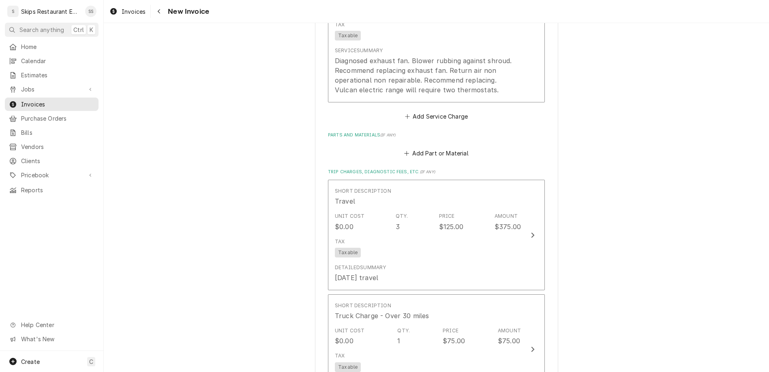
scroll to position [569, 0]
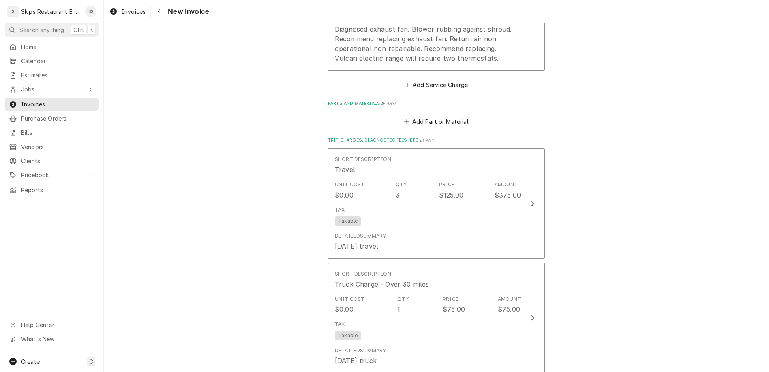
scroll to position [631, 0]
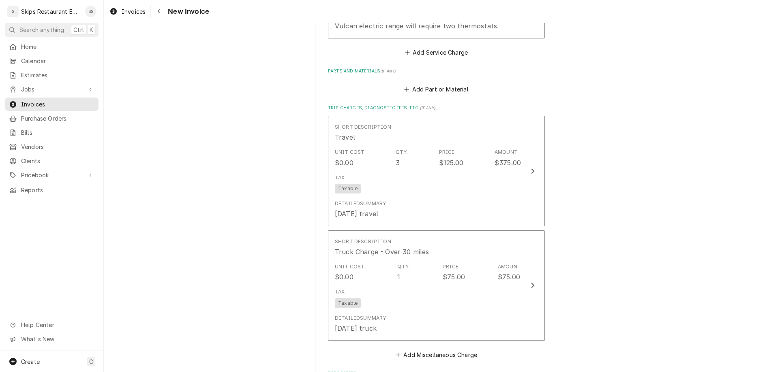
type textarea "x"
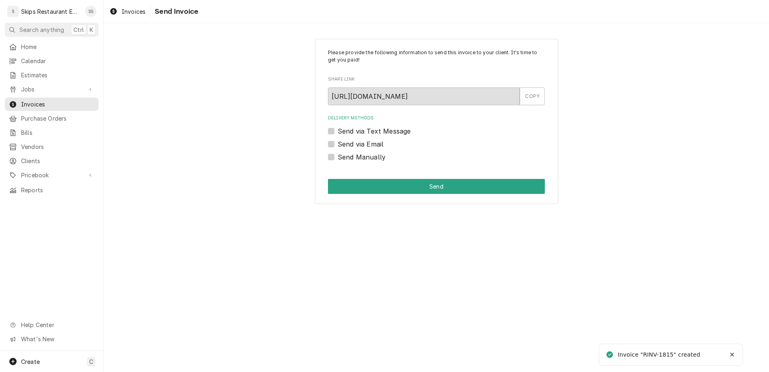
click at [345, 152] on label "Send Manually" at bounding box center [362, 157] width 48 height 10
click at [345, 152] on input "Send Manually" at bounding box center [446, 161] width 217 height 18
checkbox input "true"
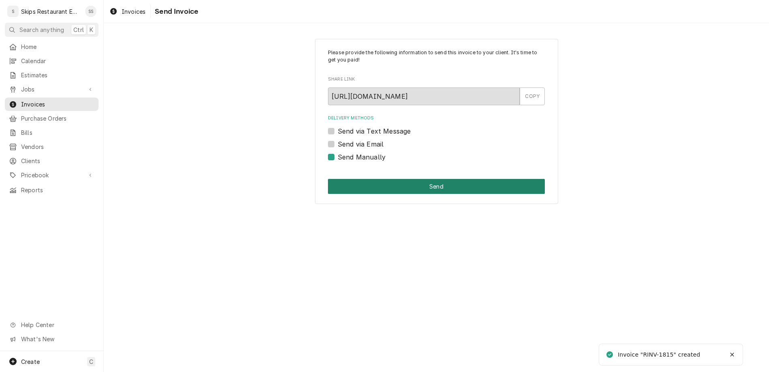
click at [402, 179] on button "Send" at bounding box center [436, 186] width 217 height 15
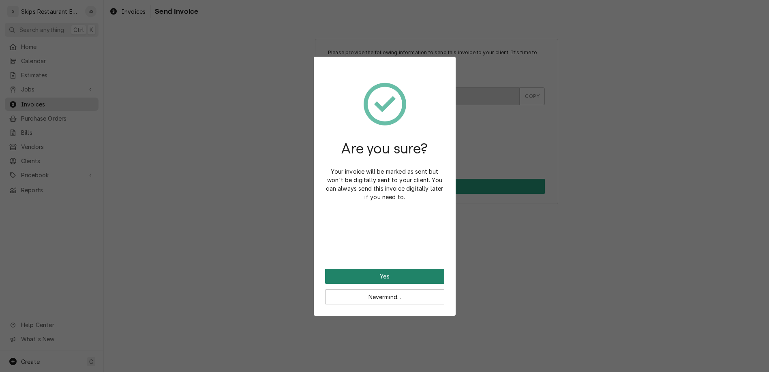
click at [376, 269] on button "Yes" at bounding box center [384, 276] width 119 height 15
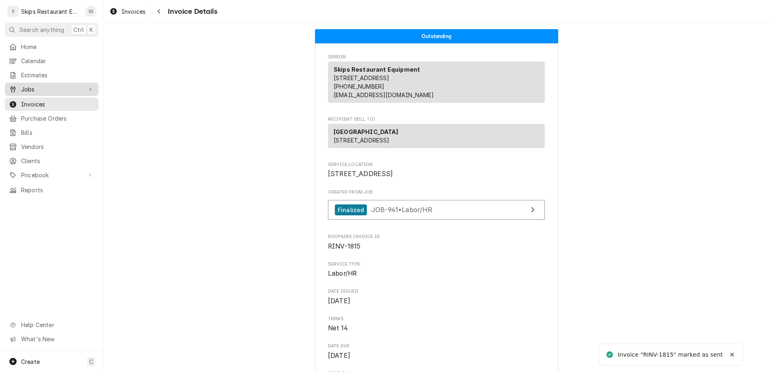
click at [23, 85] on span "Jobs" at bounding box center [51, 89] width 61 height 9
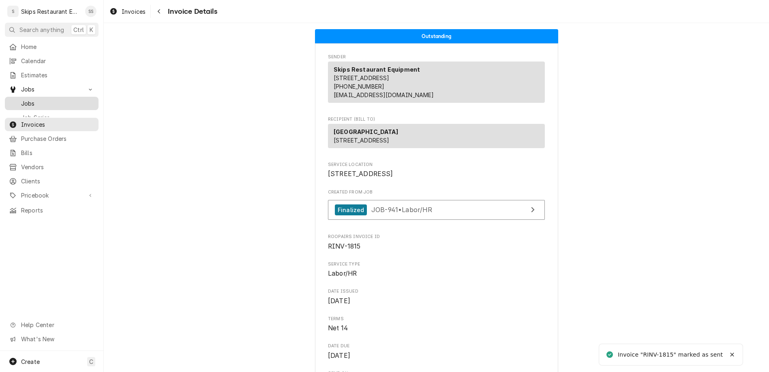
click at [23, 99] on span "Jobs" at bounding box center [57, 103] width 73 height 9
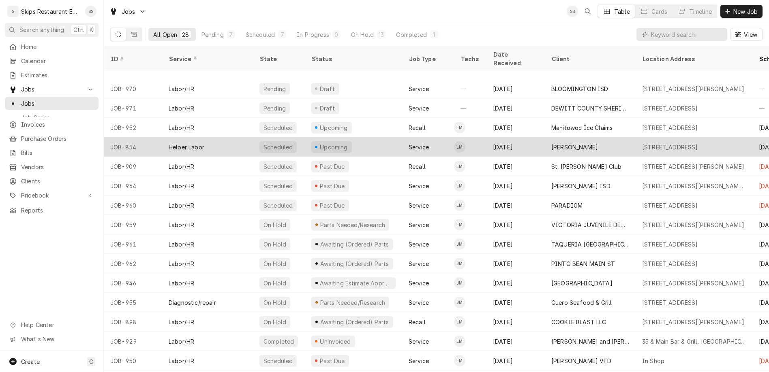
scroll to position [128, 0]
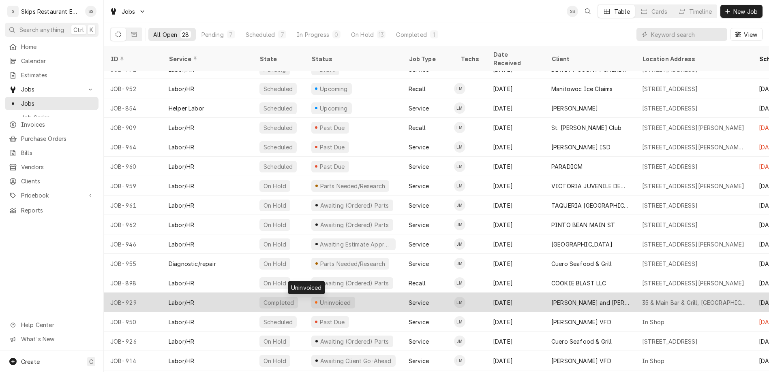
click at [319, 299] on div "Uninvoiced" at bounding box center [335, 303] width 33 height 9
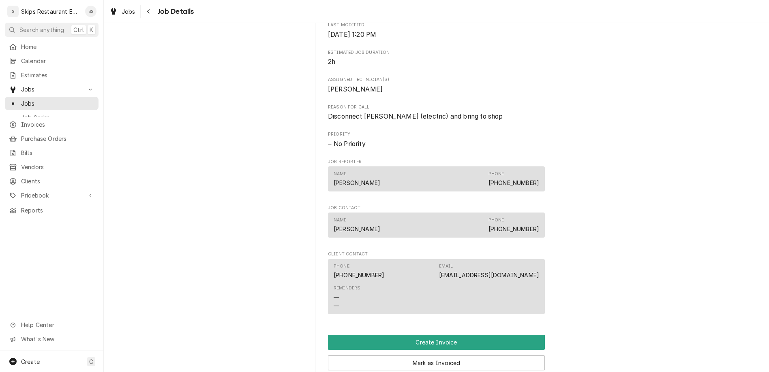
scroll to position [316, 0]
click at [422, 335] on button "Create Invoice" at bounding box center [436, 342] width 217 height 15
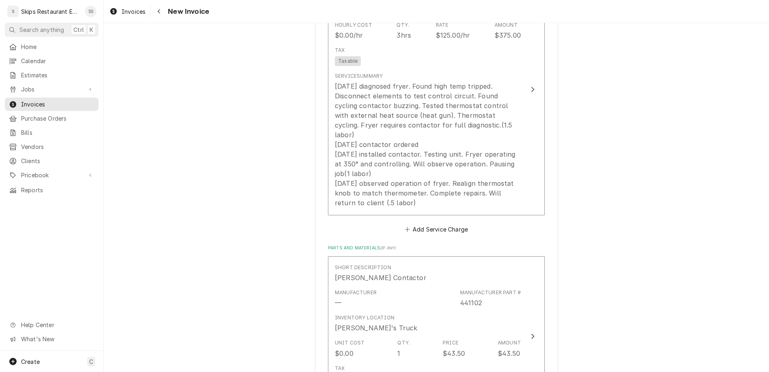
scroll to position [662, 0]
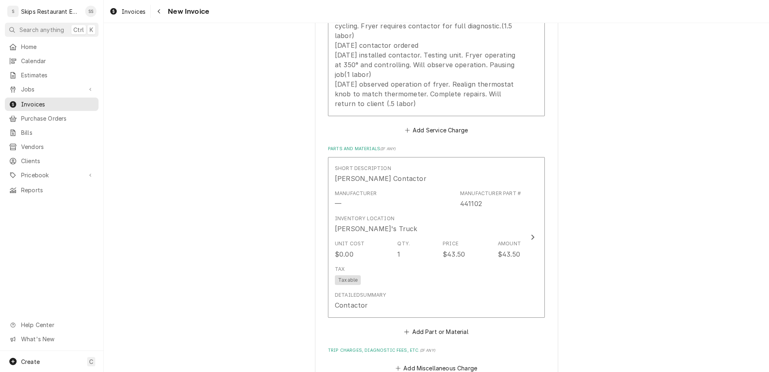
scroll to position [672, 0]
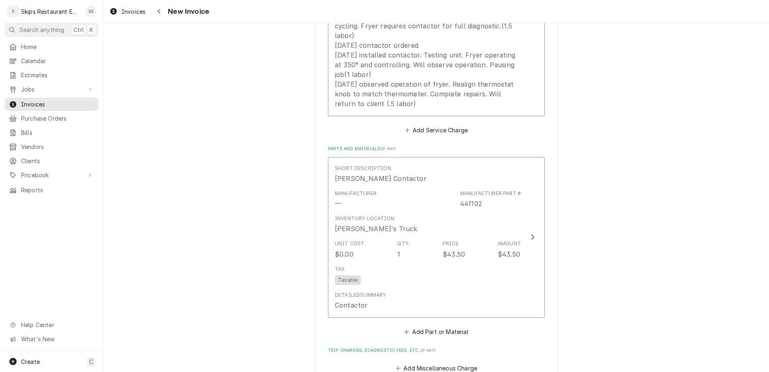
type textarea "x"
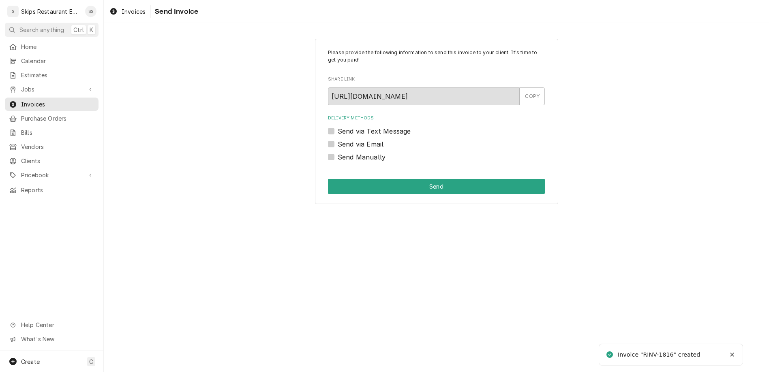
click at [374, 152] on label "Send Manually" at bounding box center [362, 157] width 48 height 10
click at [374, 152] on input "Send Manually" at bounding box center [446, 161] width 217 height 18
checkbox input "true"
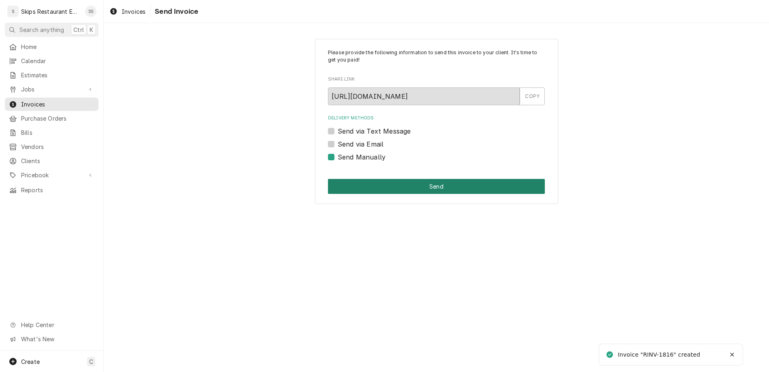
click at [415, 179] on button "Send" at bounding box center [436, 186] width 217 height 15
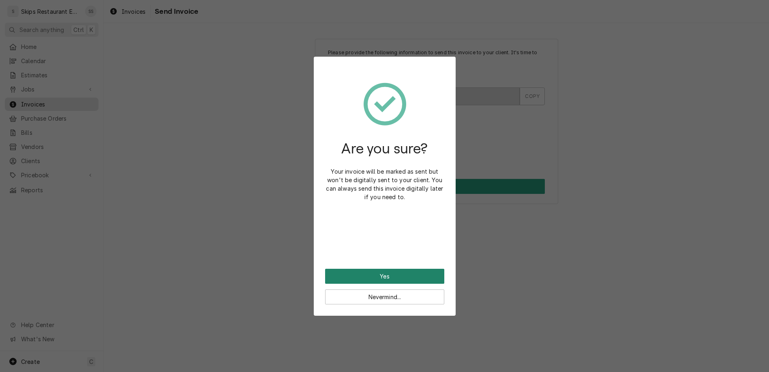
click at [378, 269] on button "Yes" at bounding box center [384, 276] width 119 height 15
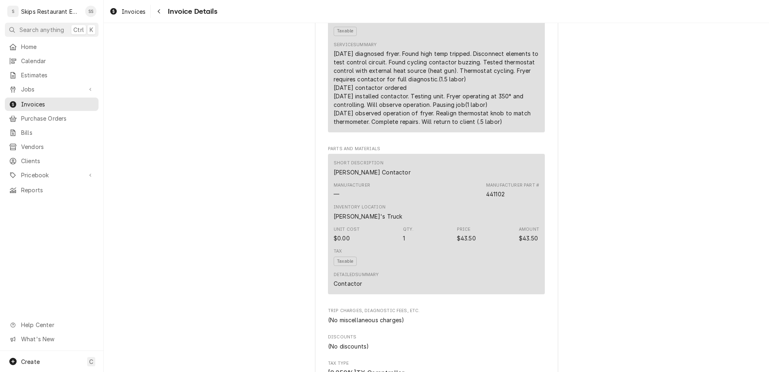
scroll to position [585, 0]
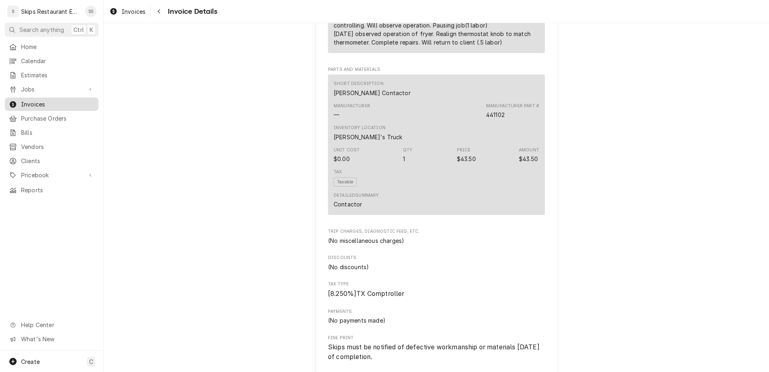
click at [25, 100] on span "Invoices" at bounding box center [57, 104] width 73 height 9
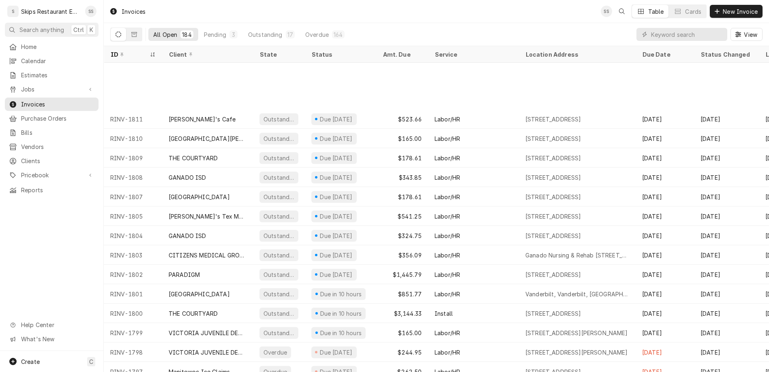
scroll to position [128, 0]
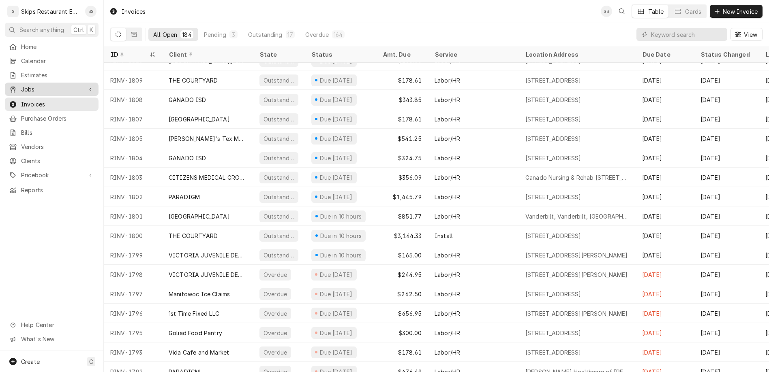
click at [21, 85] on span "Jobs" at bounding box center [51, 89] width 61 height 9
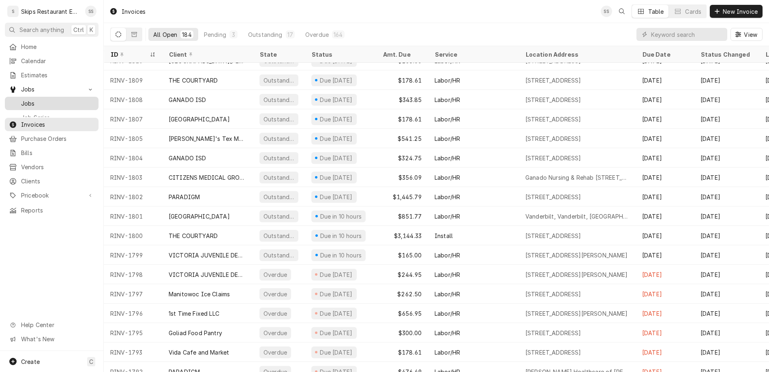
click at [21, 99] on span "Jobs" at bounding box center [57, 103] width 73 height 9
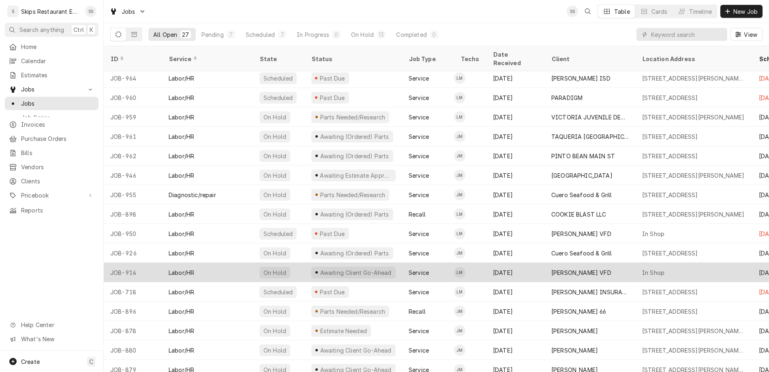
scroll to position [206, 0]
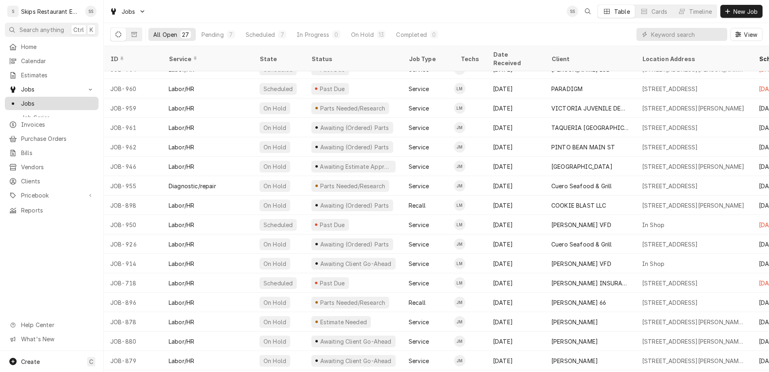
click at [21, 99] on span "Jobs" at bounding box center [57, 103] width 73 height 9
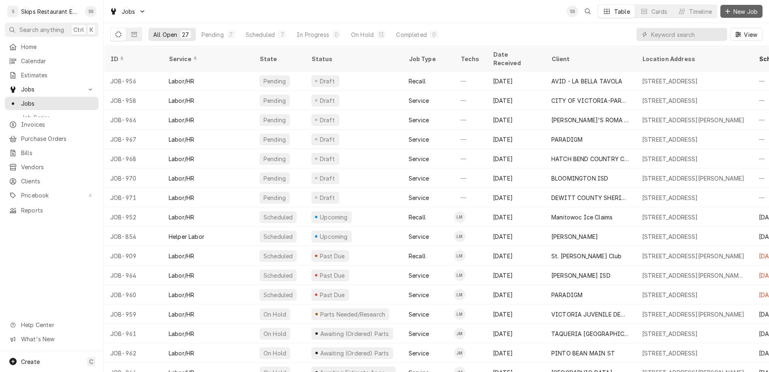
click at [751, 8] on span "New Job" at bounding box center [746, 11] width 28 height 9
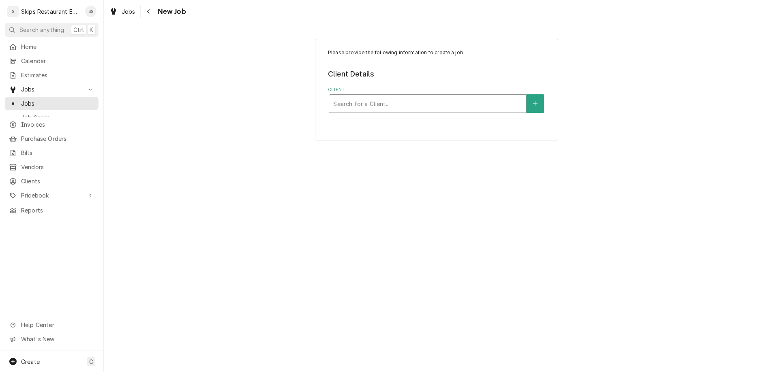
click at [424, 96] on div "Client" at bounding box center [427, 103] width 189 height 15
type input "west"
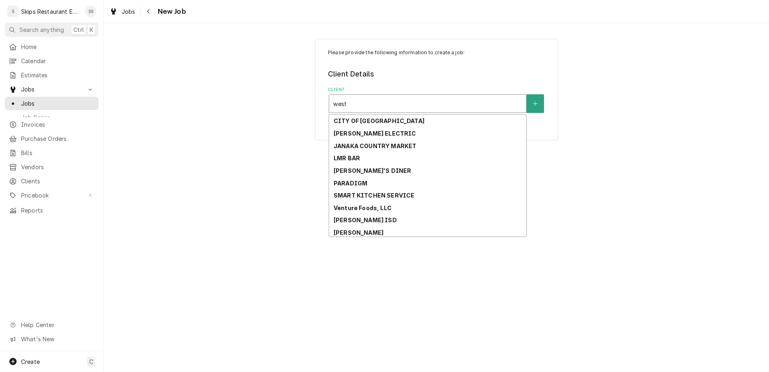
click at [363, 242] on strong "[GEOGRAPHIC_DATA]" at bounding box center [366, 245] width 64 height 7
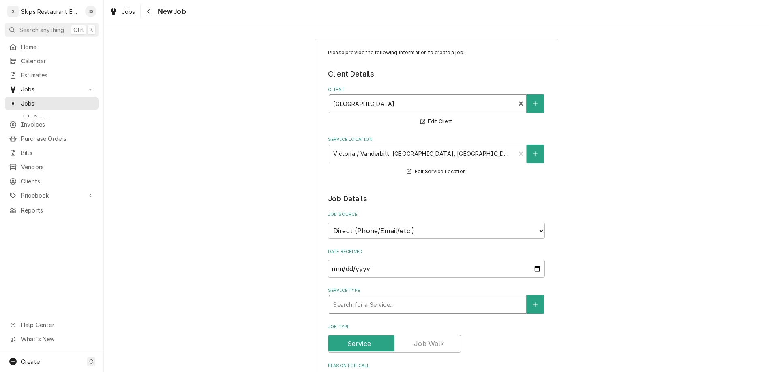
click at [402, 297] on div "Service Type" at bounding box center [427, 304] width 189 height 15
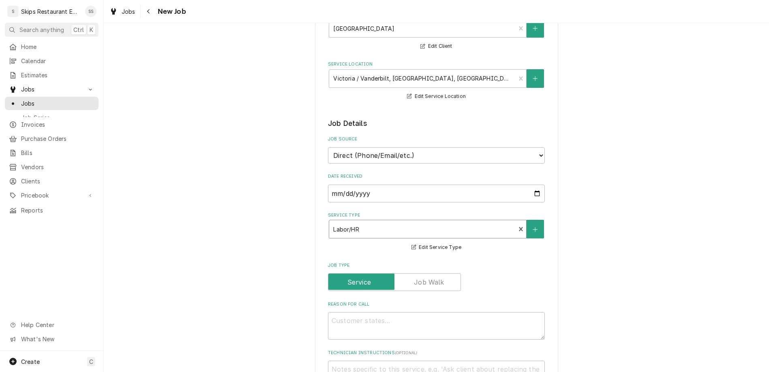
scroll to position [126, 0]
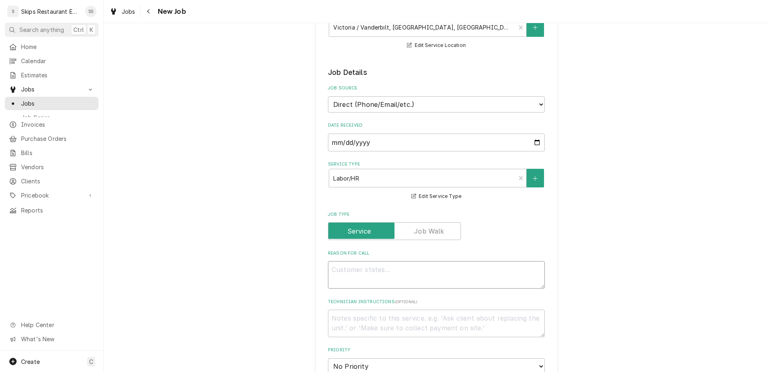
click at [387, 261] on textarea "Reason For Call" at bounding box center [436, 275] width 217 height 28
type textarea "x"
type textarea "C"
type textarea "x"
type textarea "Cl"
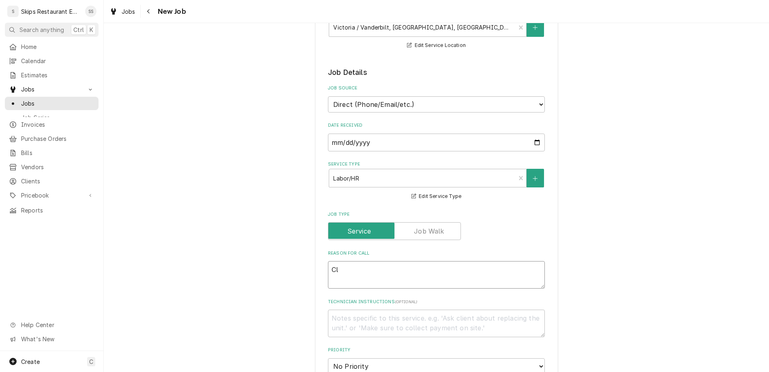
type textarea "x"
type textarea "Clea"
type textarea "x"
type textarea "Clean"
type textarea "x"
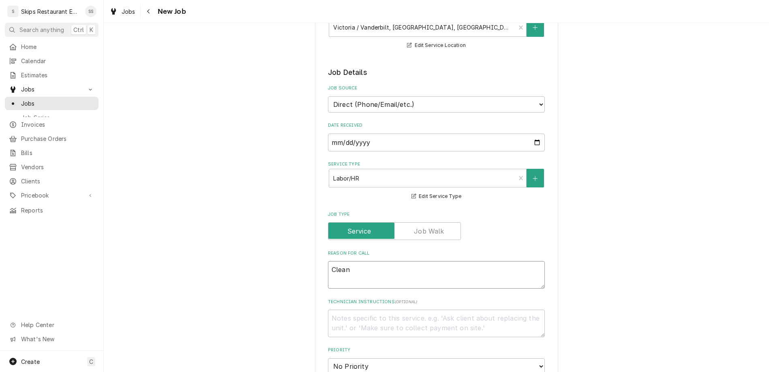
type textarea "Clean"
type textarea "x"
type textarea "Clean a"
type textarea "x"
type textarea "Clean and"
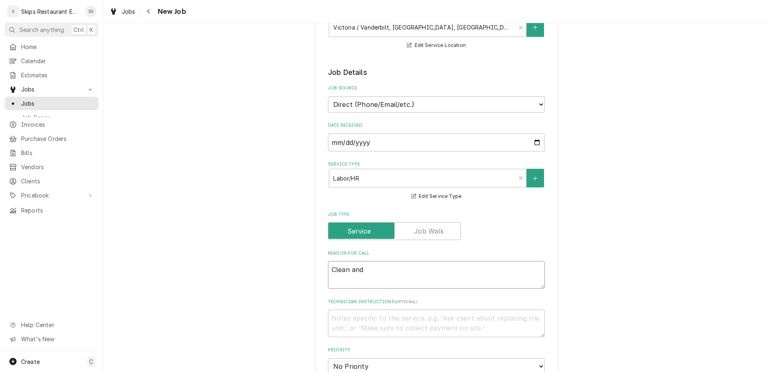
type textarea "x"
type textarea "Clean and ch"
type textarea "x"
type textarea "Clean and cha"
type textarea "x"
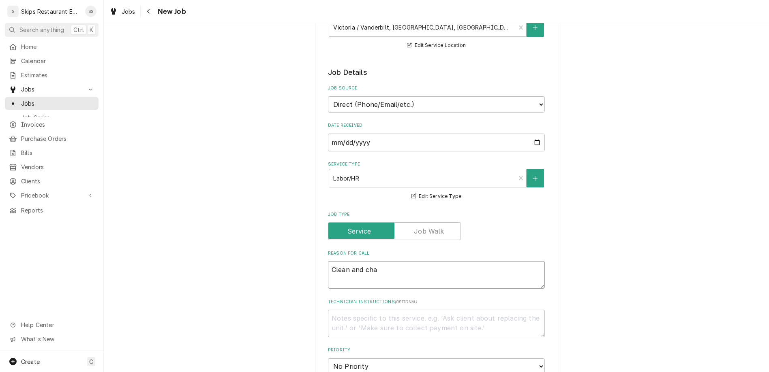
type textarea "Clean and chan"
type textarea "x"
type textarea "Clean and [PERSON_NAME]"
type textarea "x"
type textarea "Clean and change"
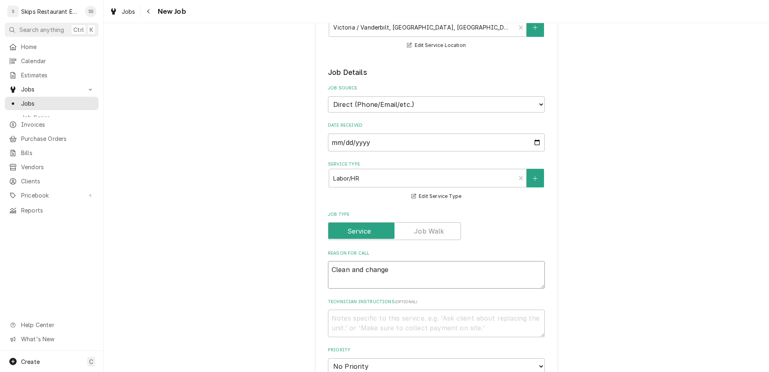
type textarea "x"
type textarea "Clean and change"
type textarea "x"
type textarea "Clean and change f"
type textarea "x"
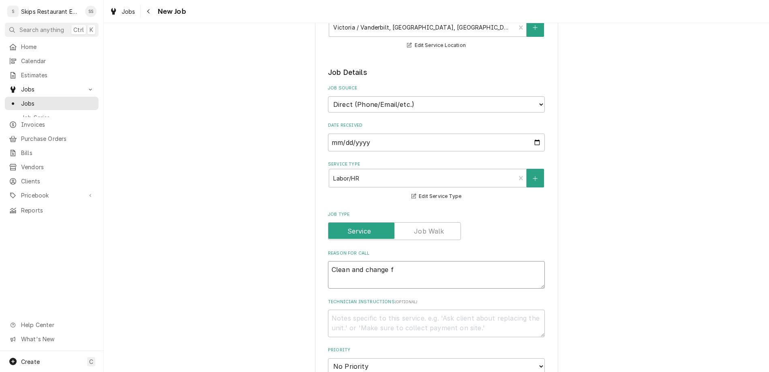
type textarea "Clean and change fi"
type textarea "x"
type textarea "Clean and change fil"
type textarea "x"
type textarea "Clean and change filt"
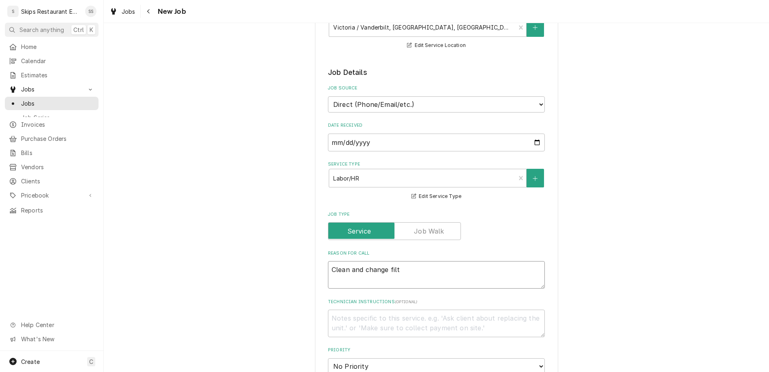
type textarea "x"
type textarea "Clean and change filte"
type textarea "x"
type textarea "Clean and change filter"
type textarea "x"
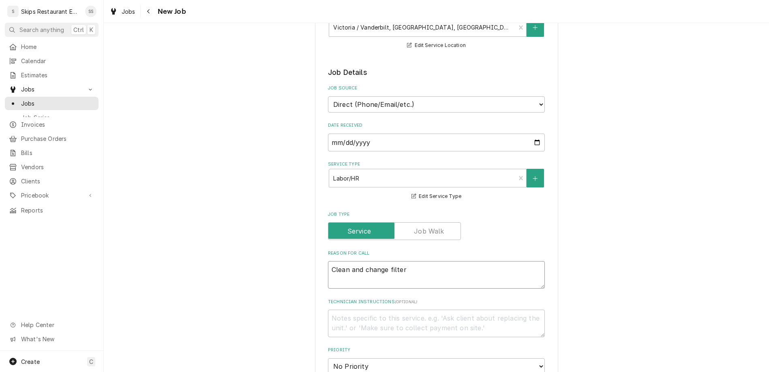
type textarea "Clean and change filters"
type textarea "x"
type textarea "Clean and change filters"
